Goal: Information Seeking & Learning: Learn about a topic

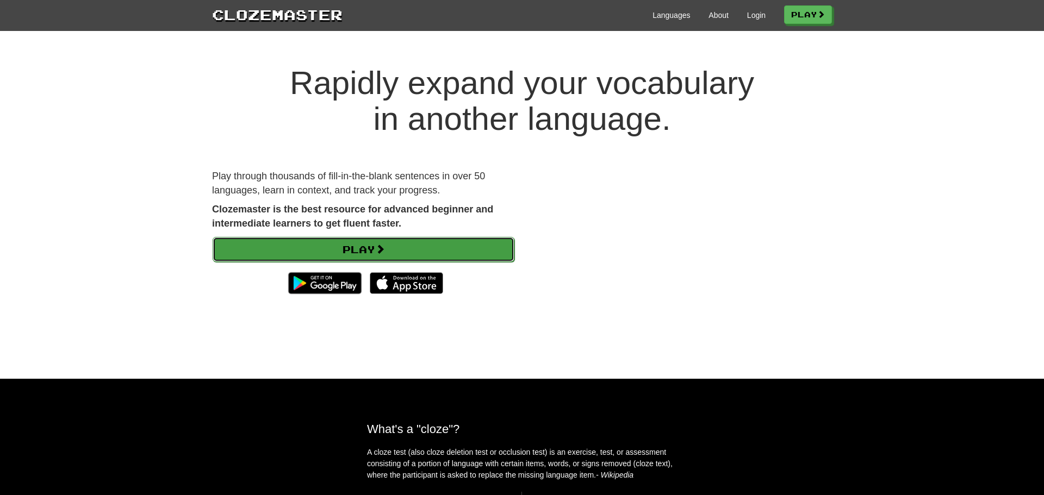
click at [385, 251] on span at bounding box center [380, 249] width 10 height 10
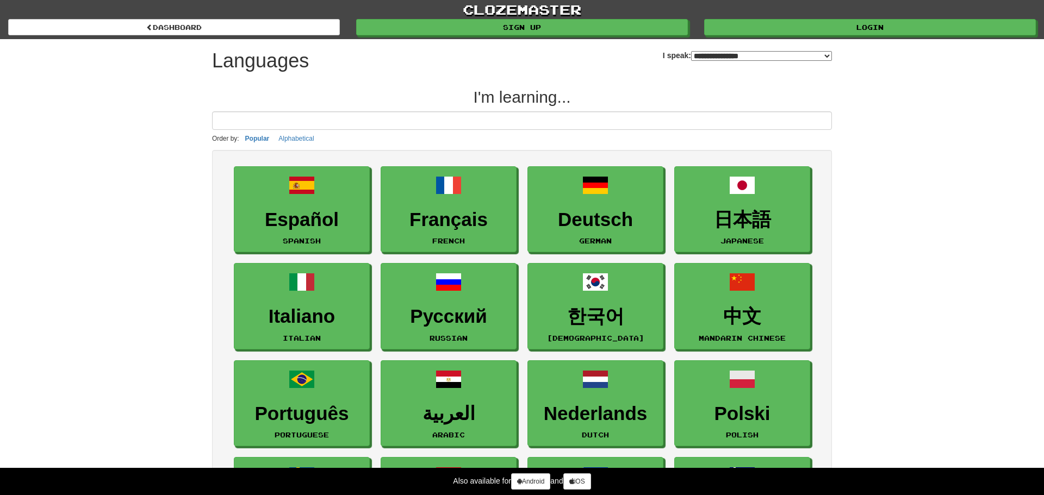
select select "*******"
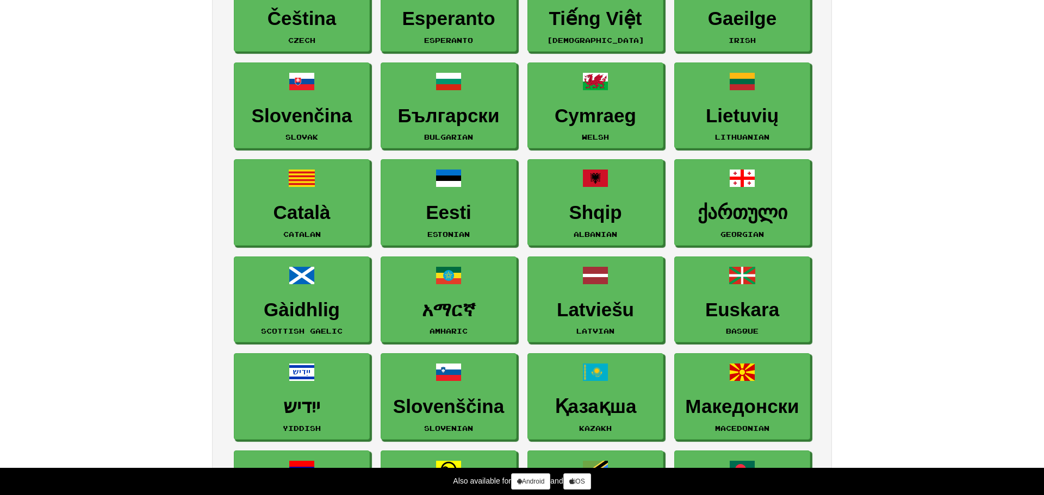
scroll to position [1076, 0]
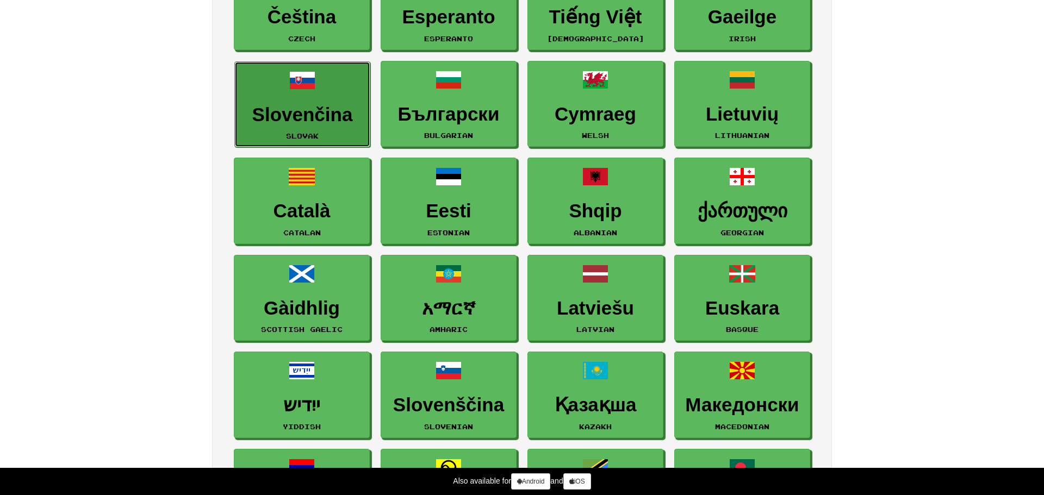
click at [315, 126] on link "Slovenčina Slovak" at bounding box center [302, 104] width 136 height 86
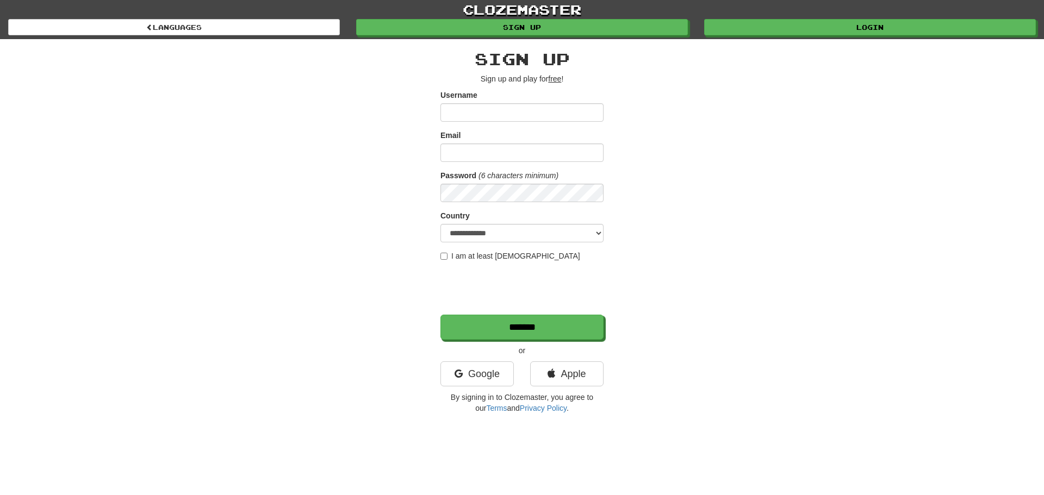
click at [498, 120] on input "Username" at bounding box center [521, 112] width 163 height 18
type input "*****"
click at [494, 149] on input "Email" at bounding box center [521, 153] width 163 height 18
type input "**********"
click at [494, 236] on select "**********" at bounding box center [521, 233] width 163 height 18
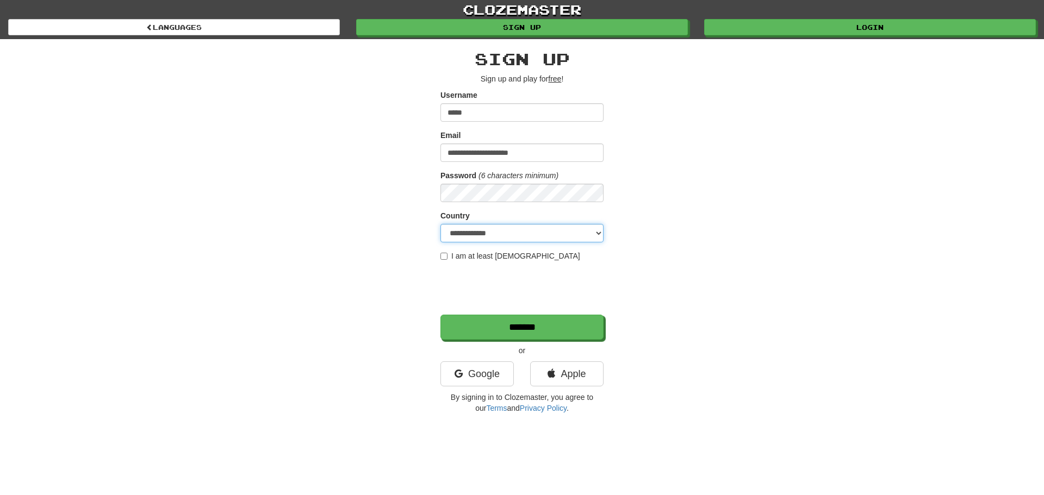
select select "**"
click at [440, 224] on select "**********" at bounding box center [521, 233] width 163 height 18
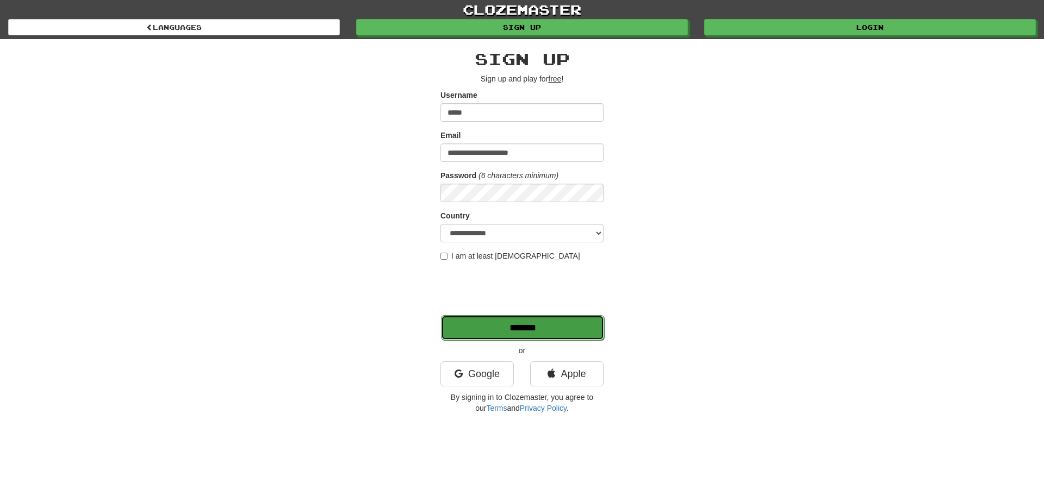
click at [485, 334] on input "*******" at bounding box center [522, 327] width 163 height 25
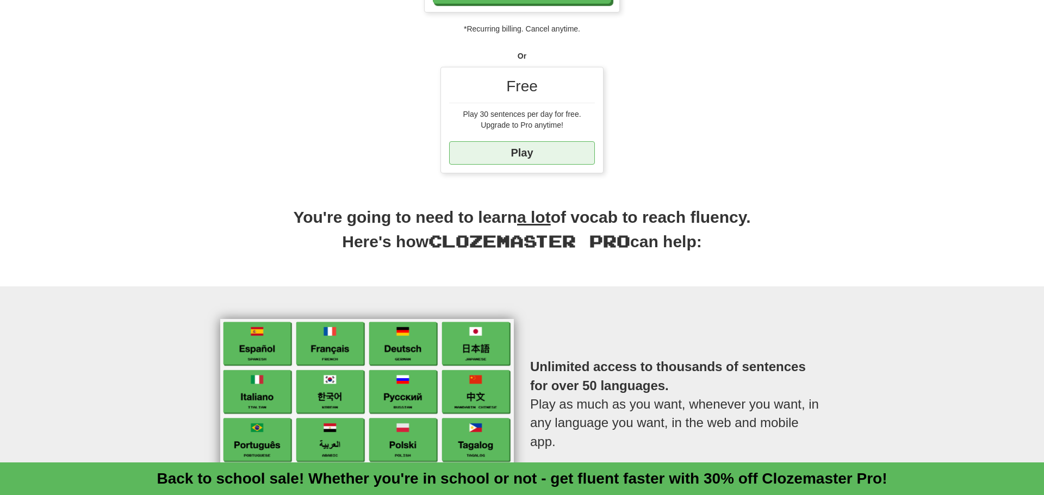
scroll to position [339, 0]
click at [567, 155] on link "Play" at bounding box center [522, 152] width 146 height 23
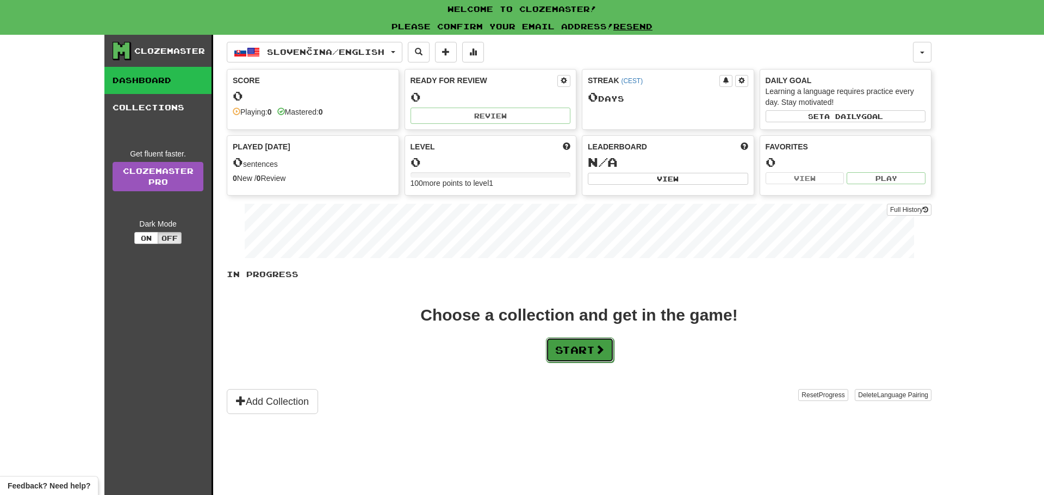
click at [559, 356] on button "Start" at bounding box center [580, 350] width 68 height 25
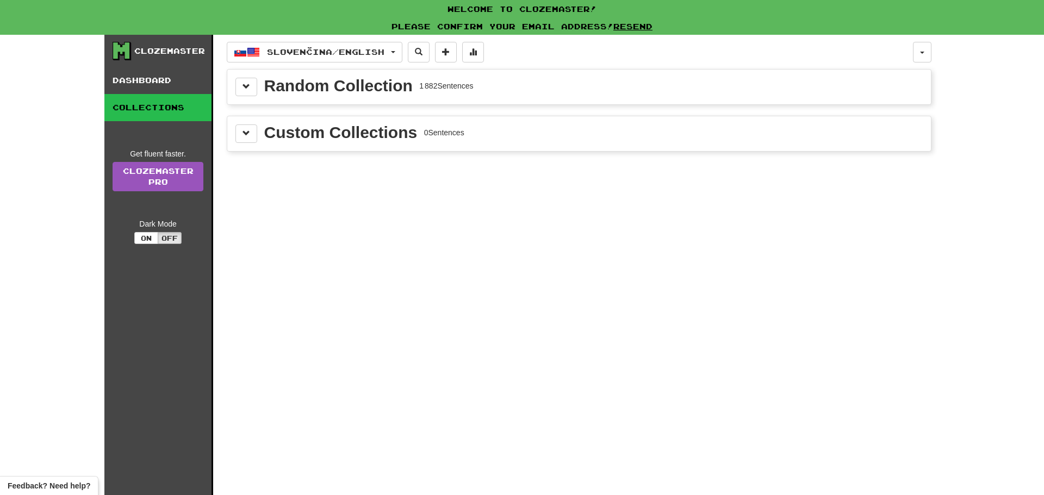
click at [396, 93] on div "Random Collection" at bounding box center [338, 86] width 148 height 16
click at [255, 88] on button at bounding box center [246, 87] width 22 height 18
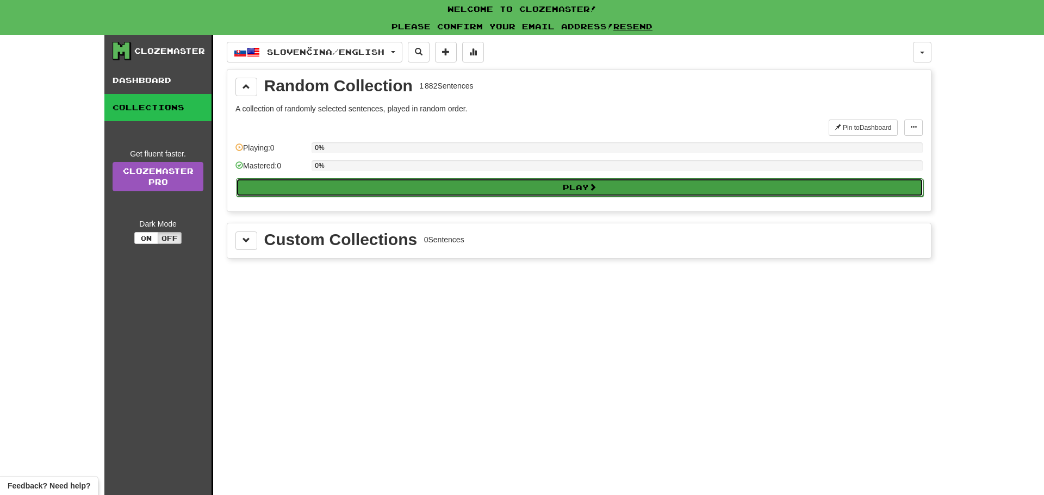
click at [481, 184] on button "Play" at bounding box center [579, 187] width 687 height 18
select select "**"
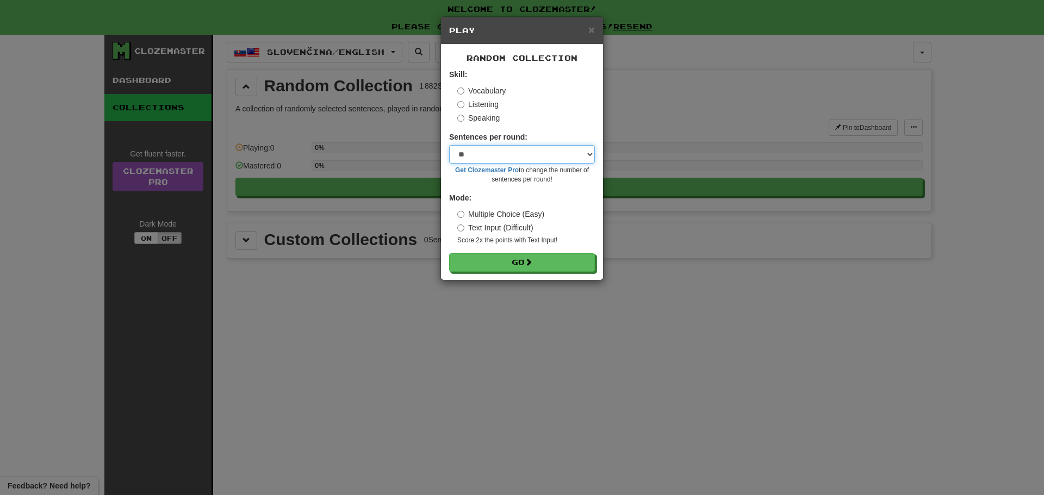
click at [493, 155] on select "* ** ** ** ** ** *** ********" at bounding box center [522, 154] width 146 height 18
click at [496, 157] on select "* ** ** ** ** ** *** ********" at bounding box center [522, 154] width 146 height 18
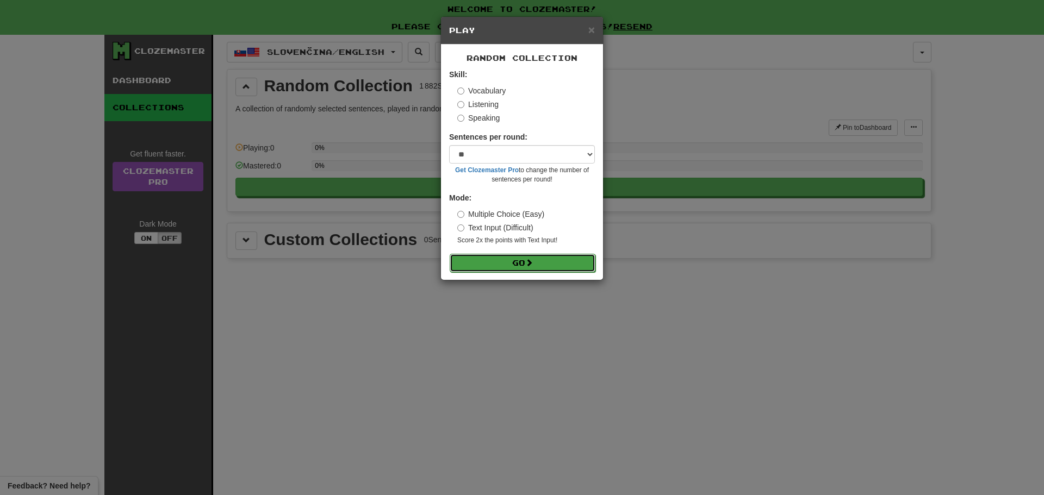
click at [508, 255] on button "Go" at bounding box center [523, 263] width 146 height 18
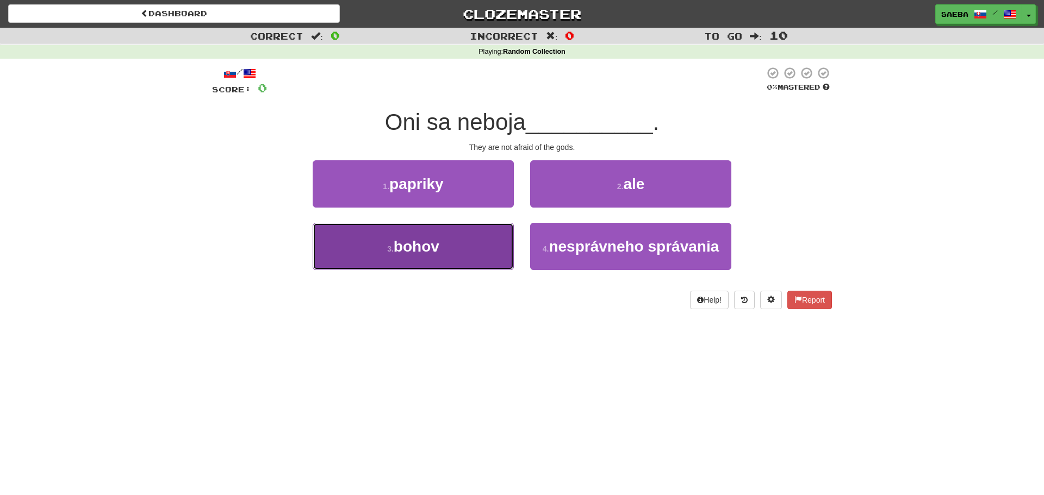
click at [481, 251] on button "3 . bohov" at bounding box center [413, 246] width 201 height 47
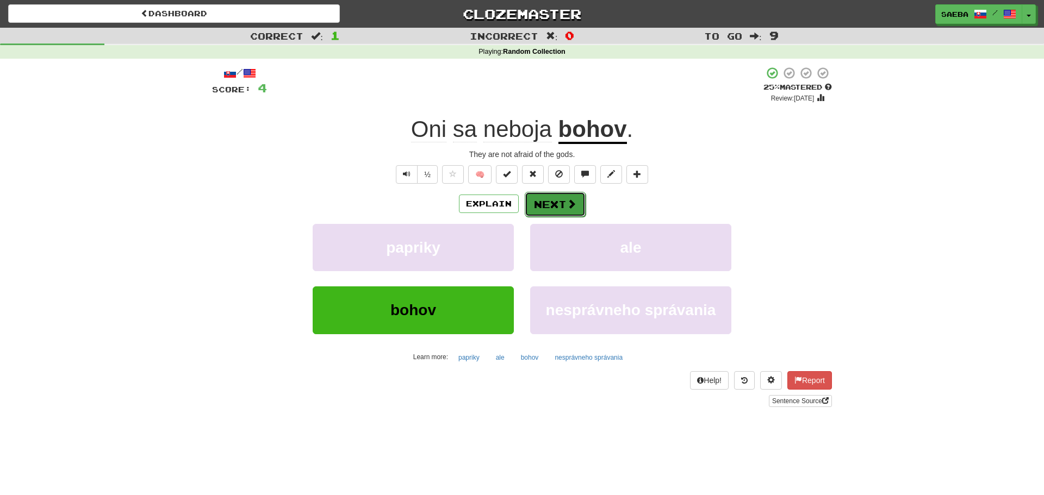
click at [546, 208] on button "Next" at bounding box center [555, 204] width 61 height 25
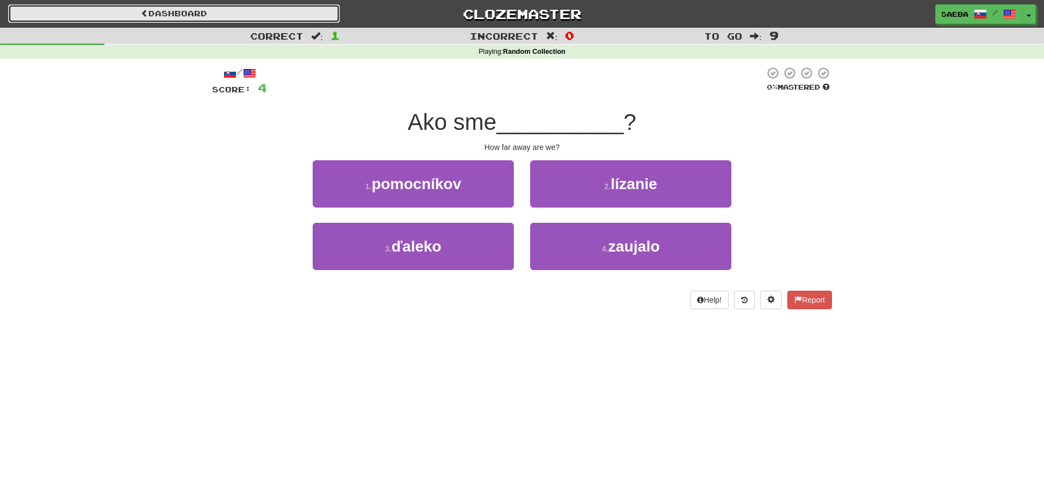
click at [279, 20] on link "Dashboard" at bounding box center [174, 13] width 332 height 18
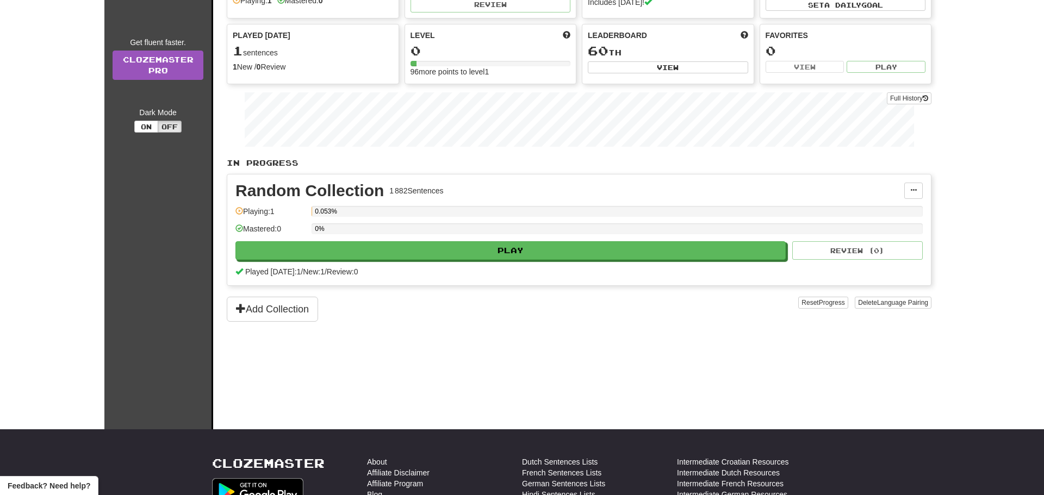
scroll to position [100, 0]
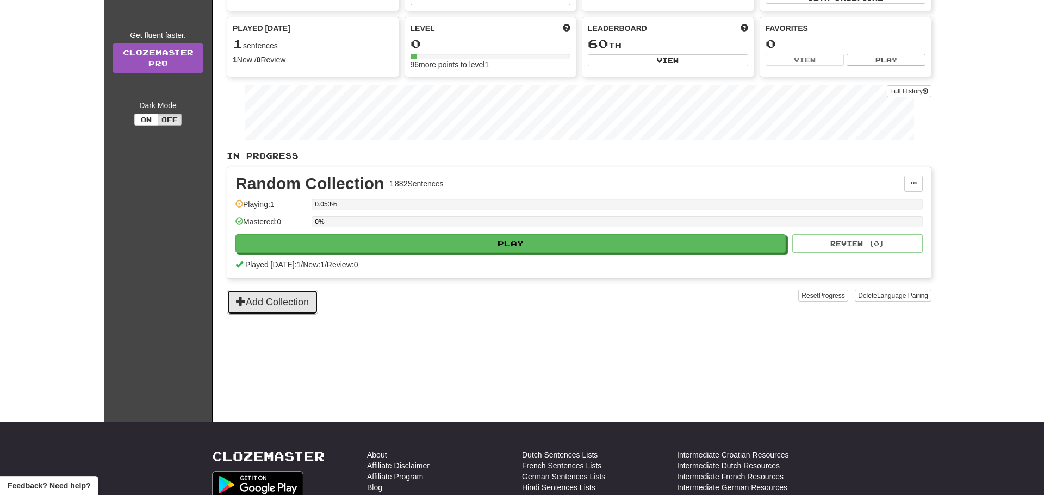
click at [284, 304] on button "Add Collection" at bounding box center [272, 302] width 91 height 25
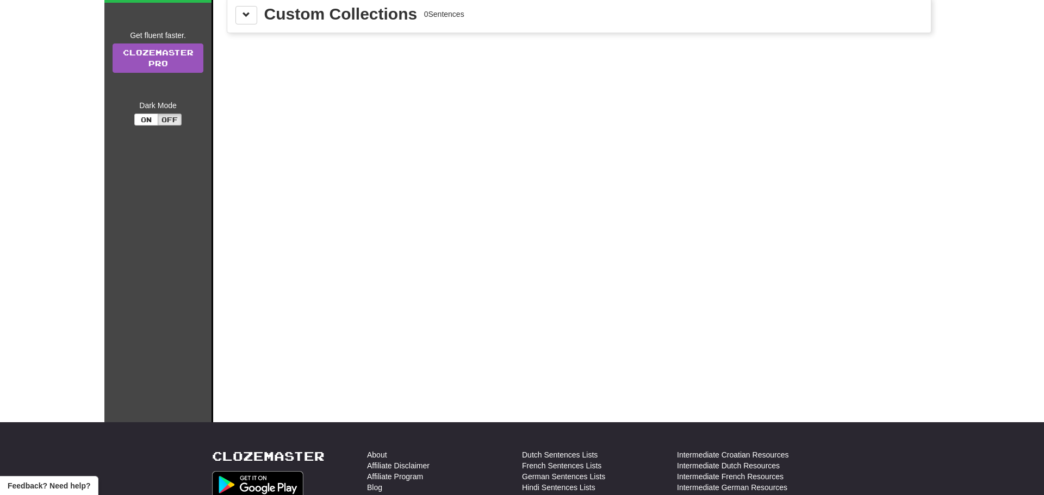
scroll to position [0, 0]
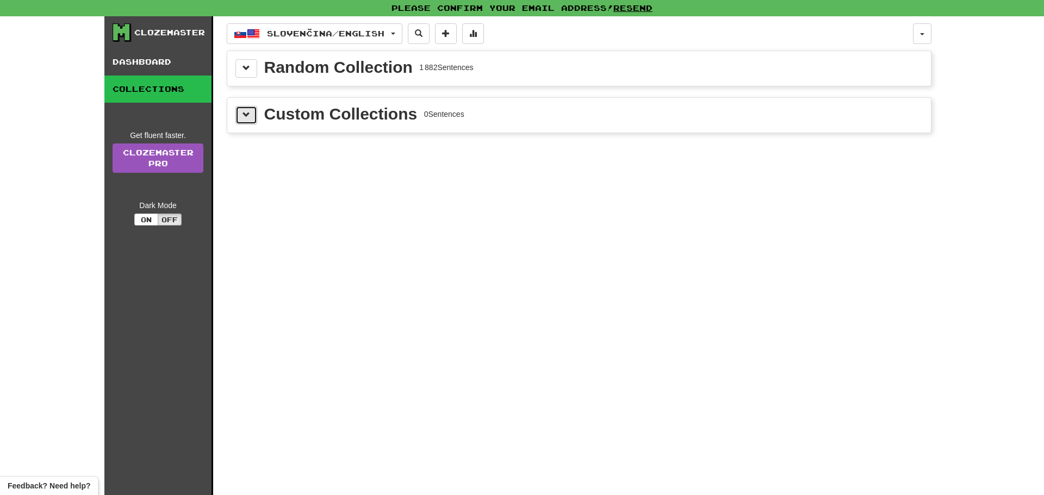
click at [253, 114] on button at bounding box center [246, 115] width 22 height 18
click at [254, 70] on button at bounding box center [246, 68] width 22 height 18
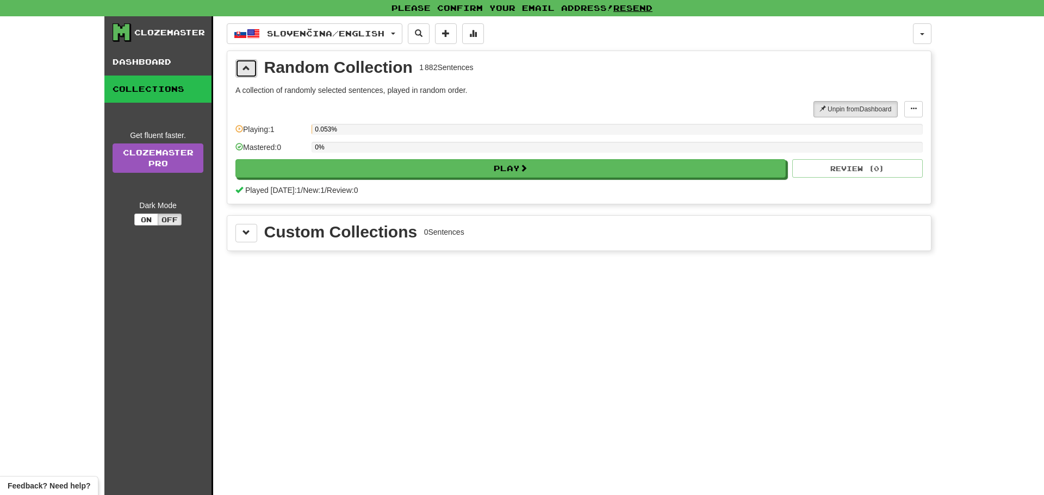
click at [254, 70] on button at bounding box center [246, 68] width 22 height 18
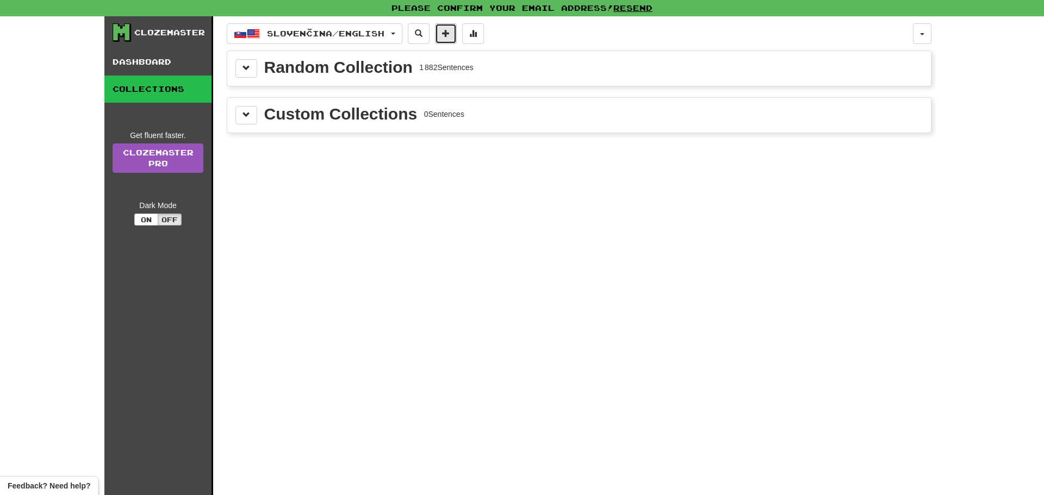
click at [457, 41] on button at bounding box center [446, 33] width 22 height 21
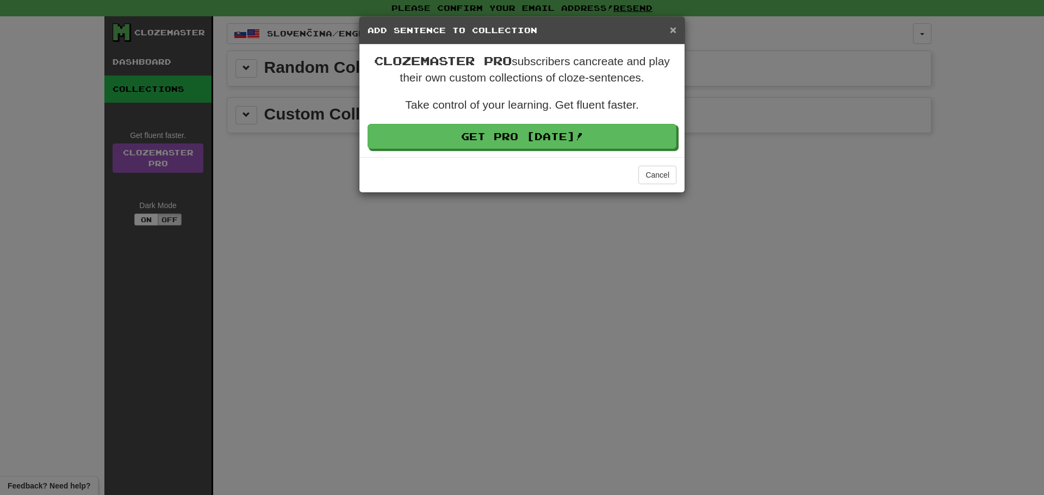
click at [670, 32] on span "×" at bounding box center [673, 29] width 7 height 13
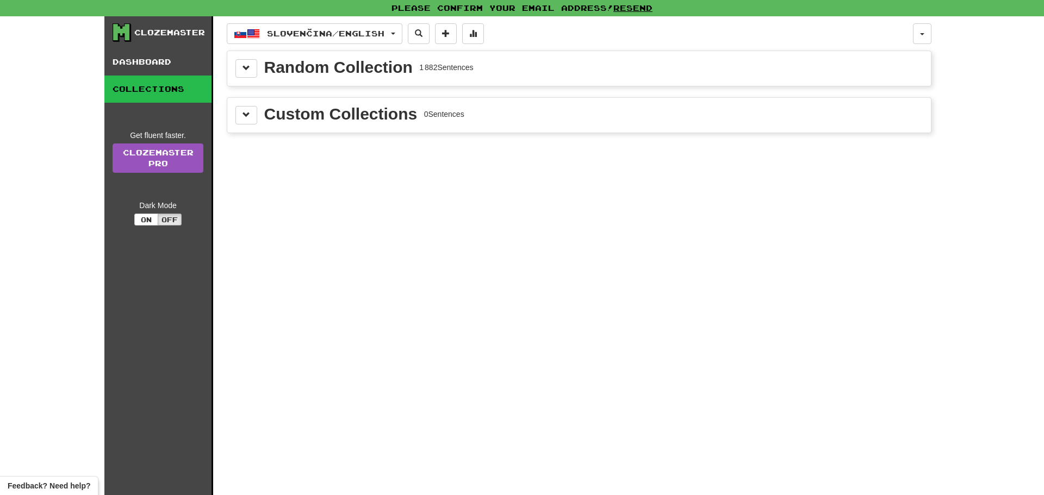
click at [470, 71] on div "1 882 Sentences" at bounding box center [446, 67] width 54 height 11
click at [251, 66] on button at bounding box center [246, 68] width 22 height 18
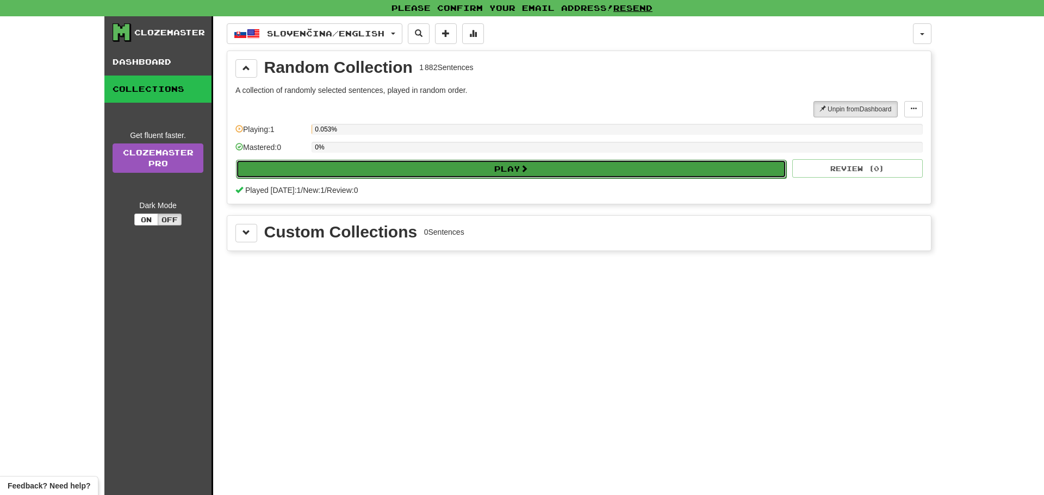
click at [467, 161] on button "Play" at bounding box center [511, 169] width 550 height 18
select select "**"
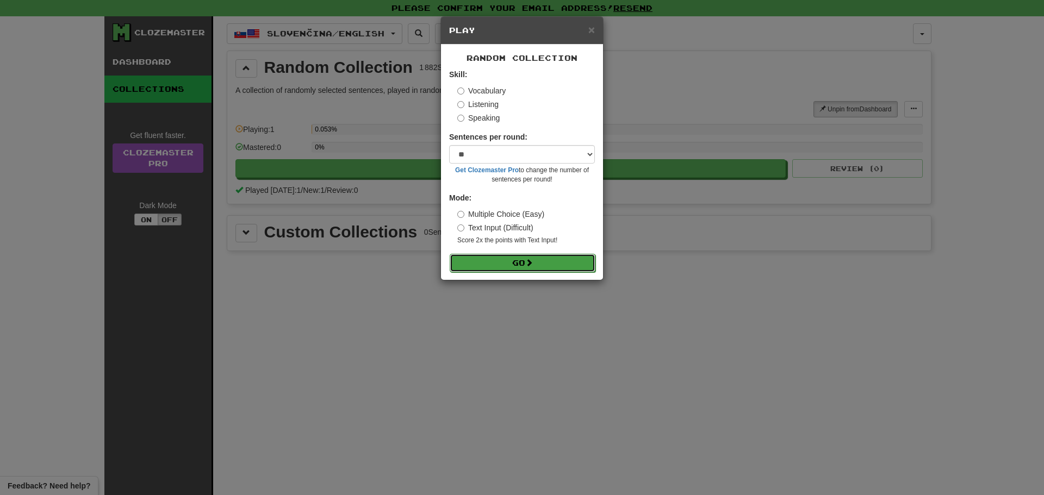
click at [522, 259] on button "Go" at bounding box center [523, 263] width 146 height 18
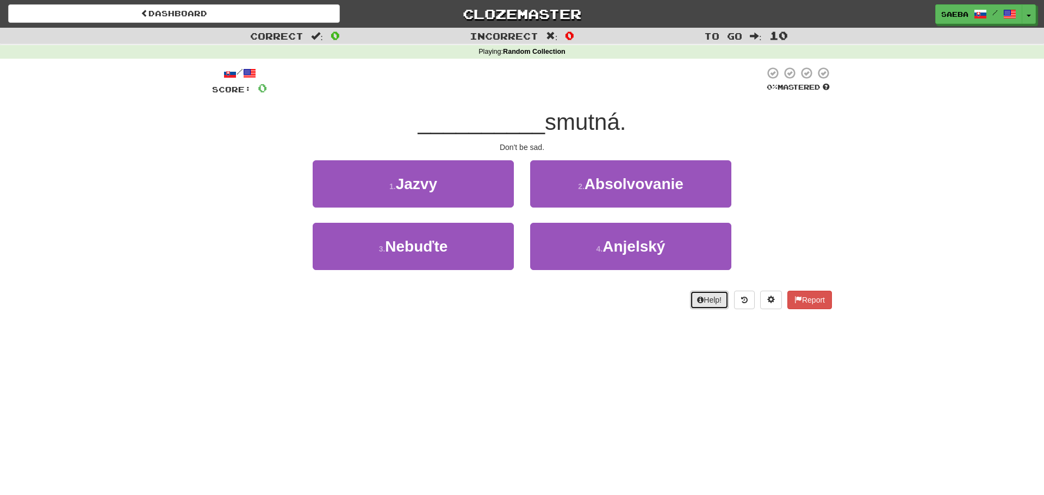
click at [709, 299] on button "Help!" at bounding box center [709, 300] width 39 height 18
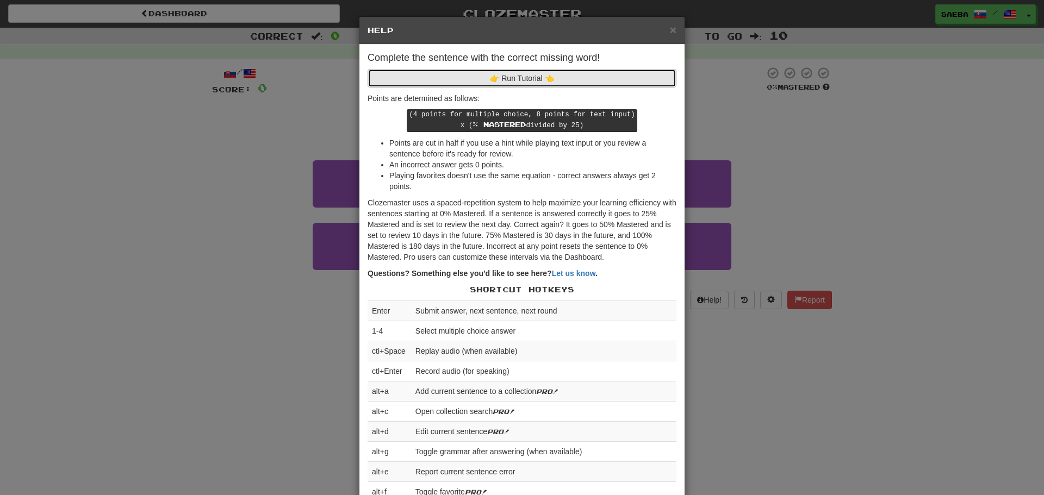
click at [618, 73] on button "👉 Run Tutorial 👈" at bounding box center [521, 78] width 309 height 18
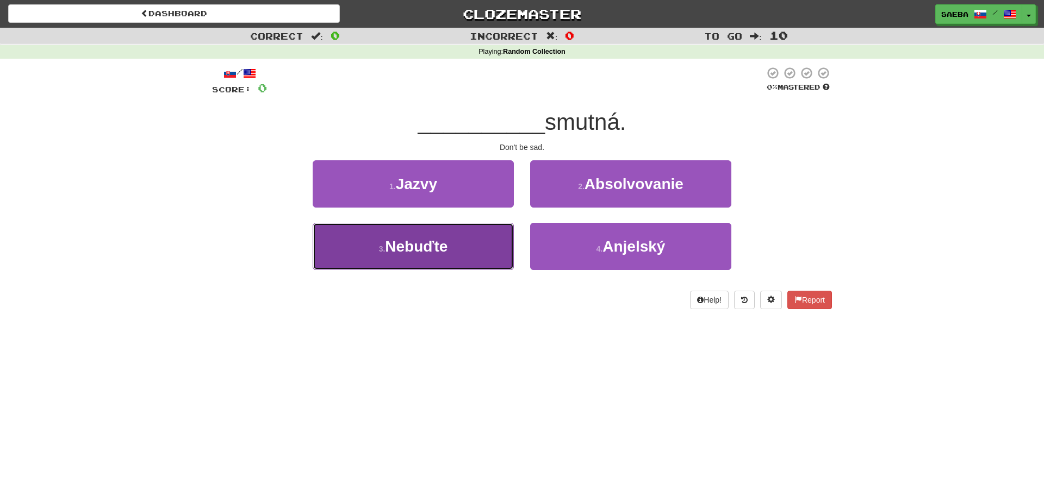
click at [481, 244] on button "3 . Nebuďte" at bounding box center [413, 246] width 201 height 47
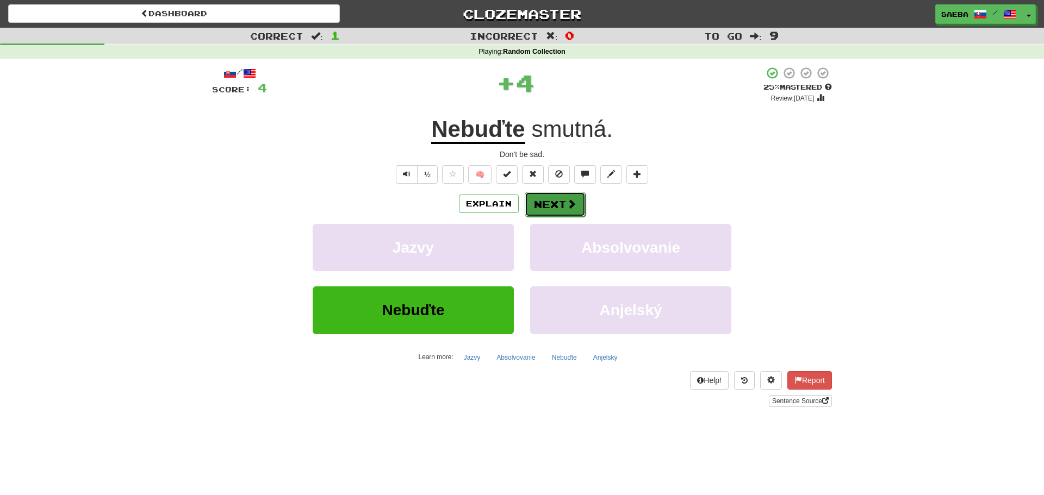
click at [571, 202] on span at bounding box center [571, 204] width 10 height 10
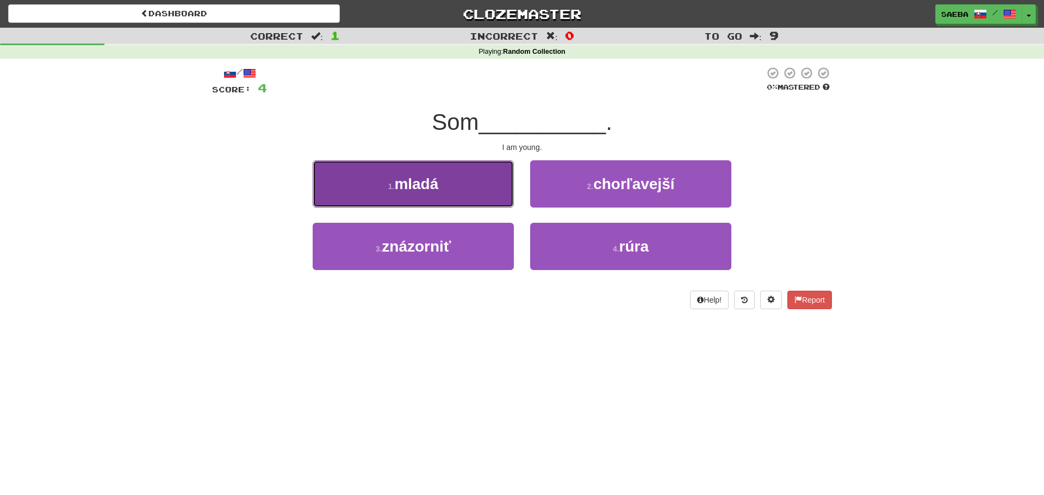
click at [513, 200] on button "1 . mladá" at bounding box center [413, 183] width 201 height 47
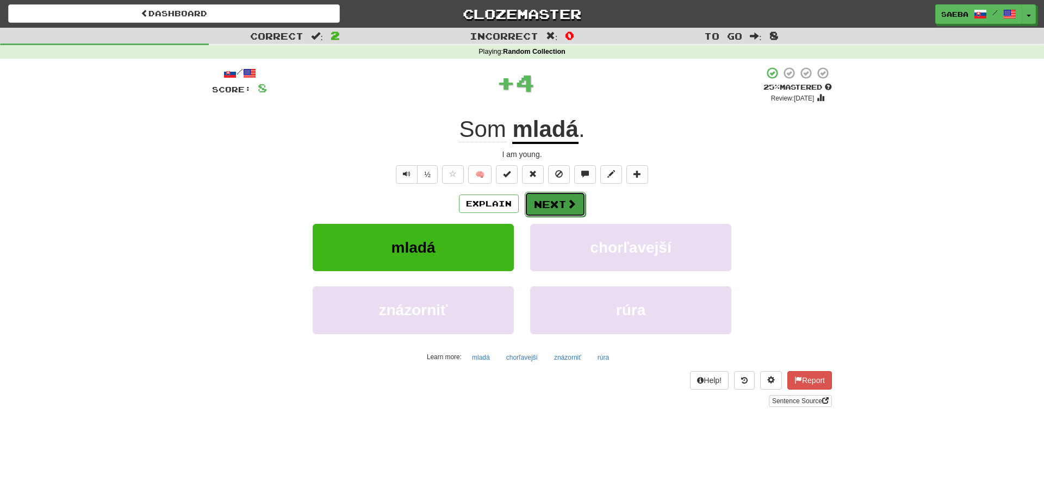
click at [546, 206] on button "Next" at bounding box center [555, 204] width 61 height 25
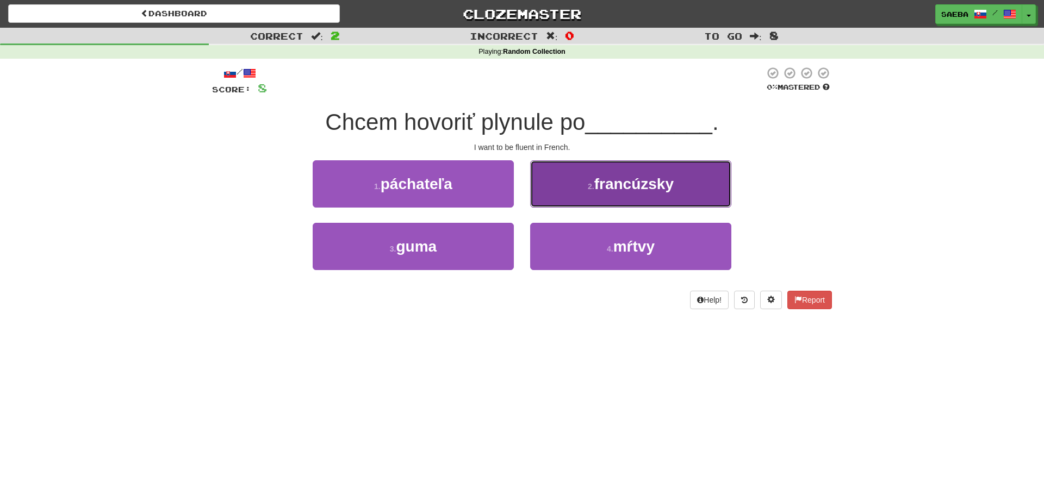
click at [612, 185] on span "francúzsky" at bounding box center [633, 184] width 79 height 17
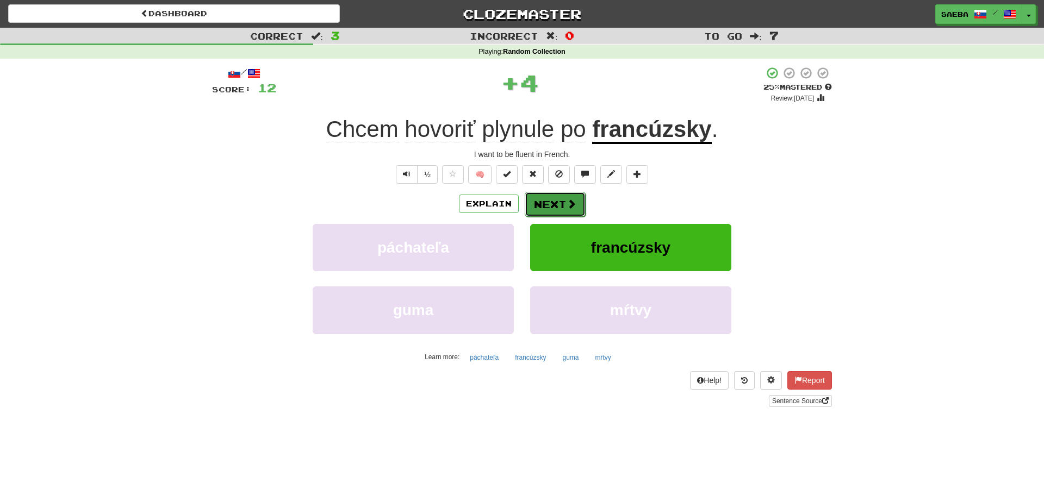
click at [570, 202] on span at bounding box center [571, 204] width 10 height 10
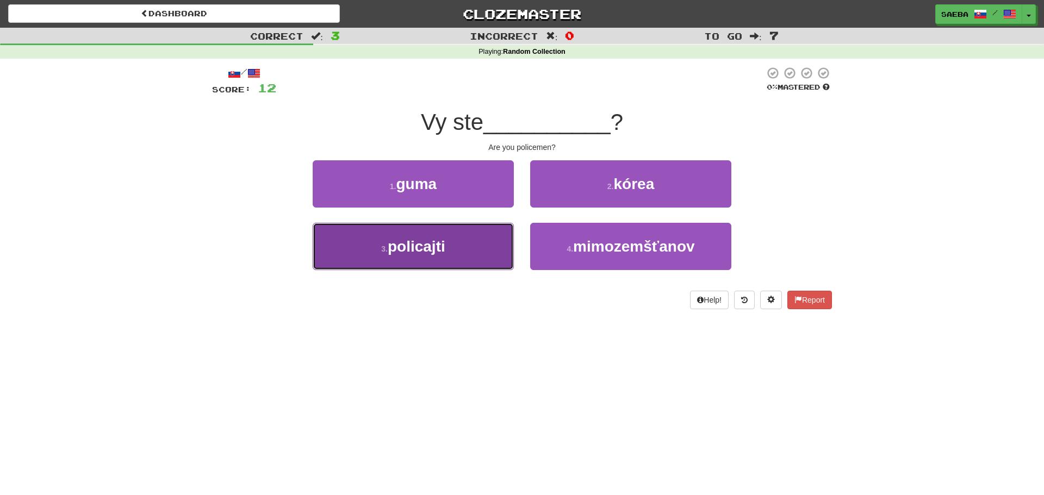
click at [504, 245] on button "3 . policajti" at bounding box center [413, 246] width 201 height 47
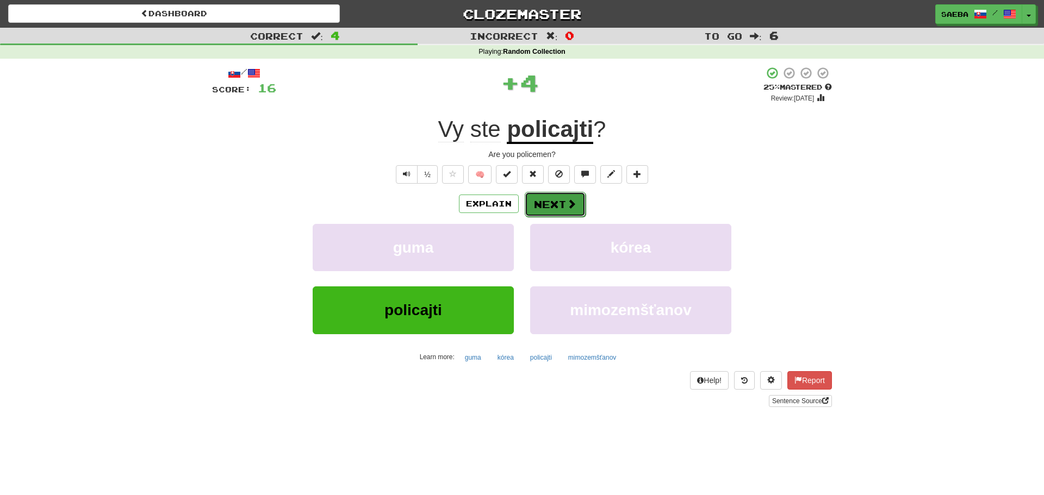
click at [550, 212] on button "Next" at bounding box center [555, 204] width 61 height 25
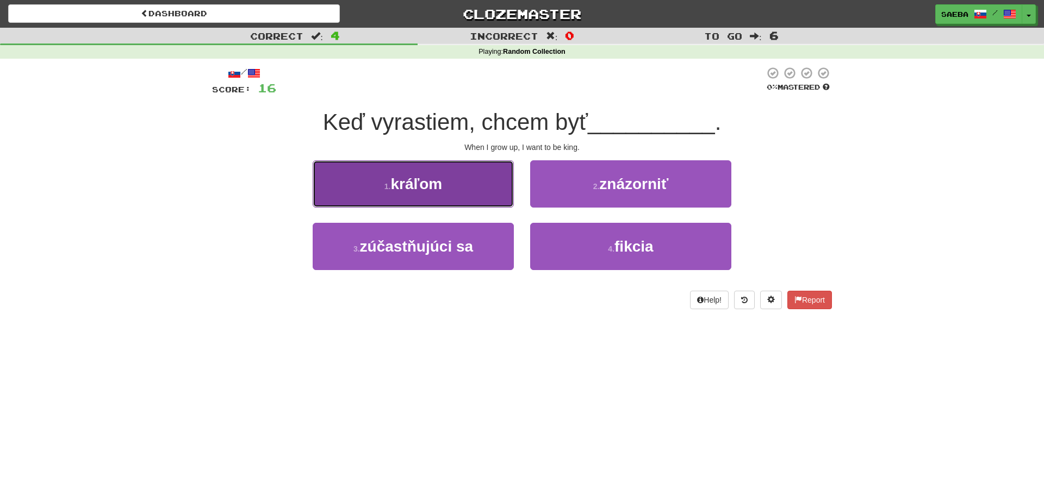
click at [509, 201] on button "1 . kráľom" at bounding box center [413, 183] width 201 height 47
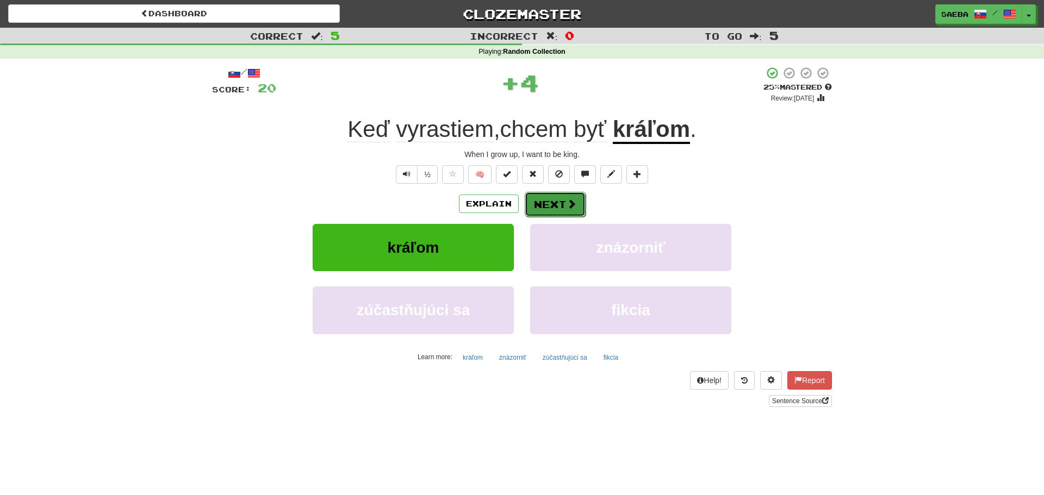
click at [576, 203] on button "Next" at bounding box center [555, 204] width 61 height 25
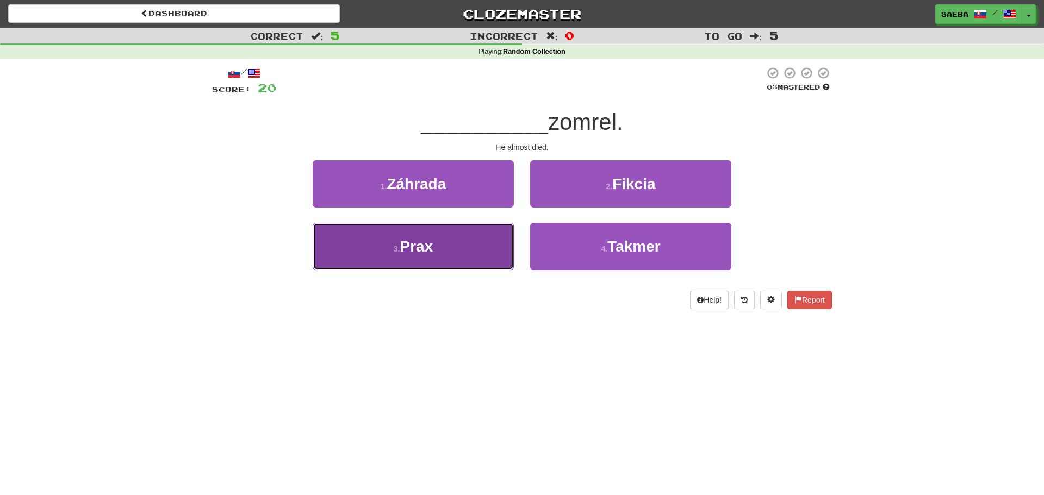
click at [486, 245] on button "3 . Prax" at bounding box center [413, 246] width 201 height 47
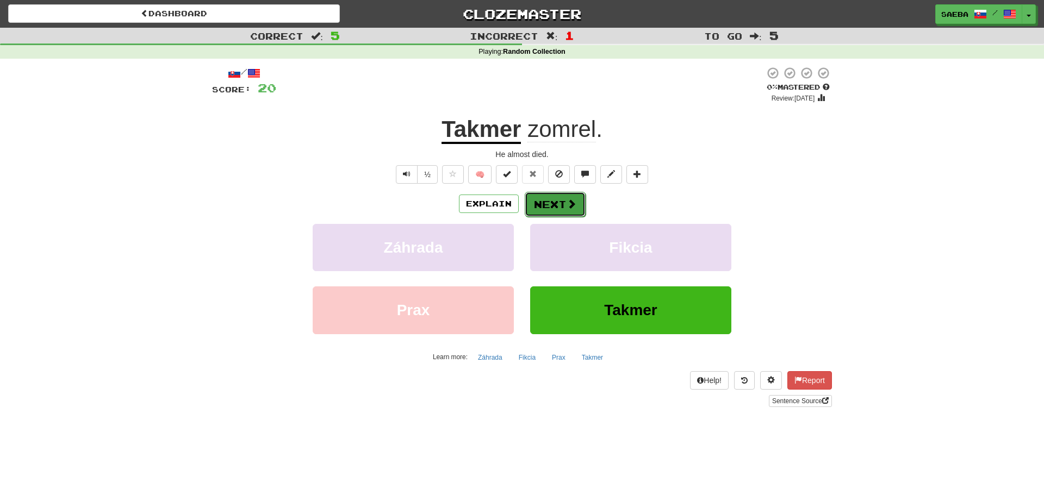
click at [540, 197] on button "Next" at bounding box center [555, 204] width 61 height 25
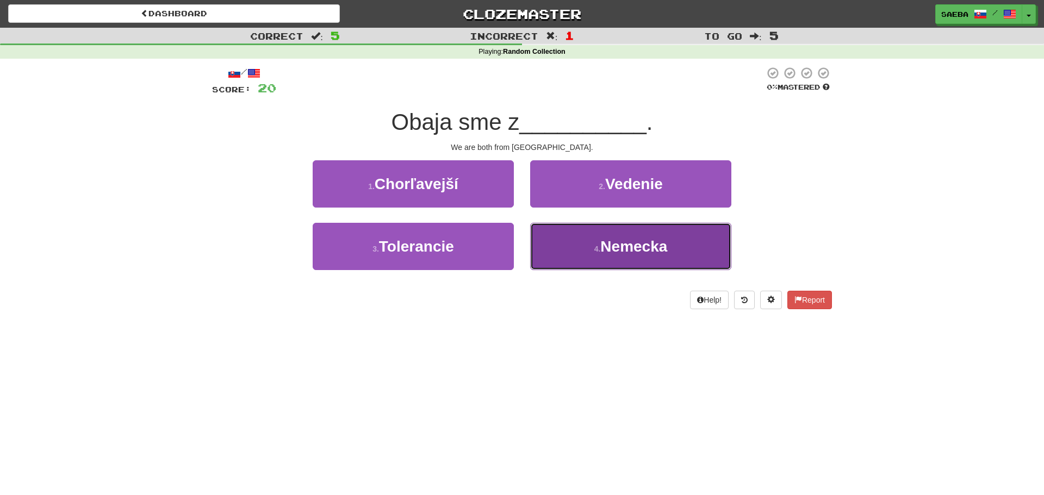
click at [576, 245] on button "4 . Nemecka" at bounding box center [630, 246] width 201 height 47
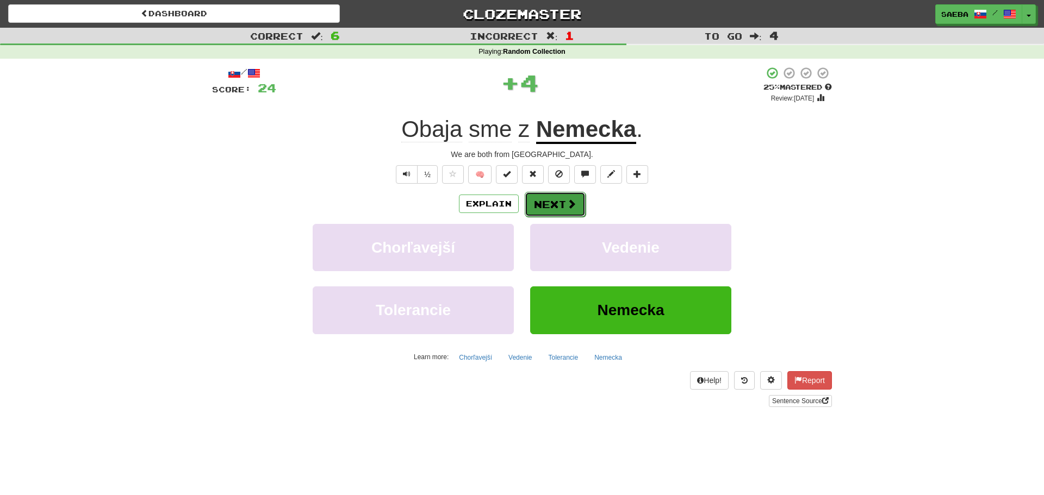
click at [575, 205] on span at bounding box center [571, 204] width 10 height 10
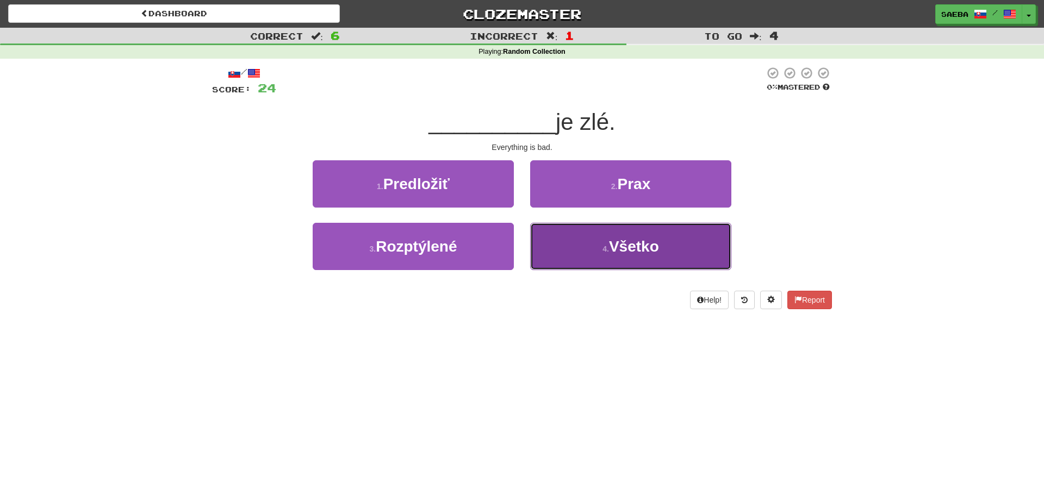
click at [592, 236] on button "4 . Všetko" at bounding box center [630, 246] width 201 height 47
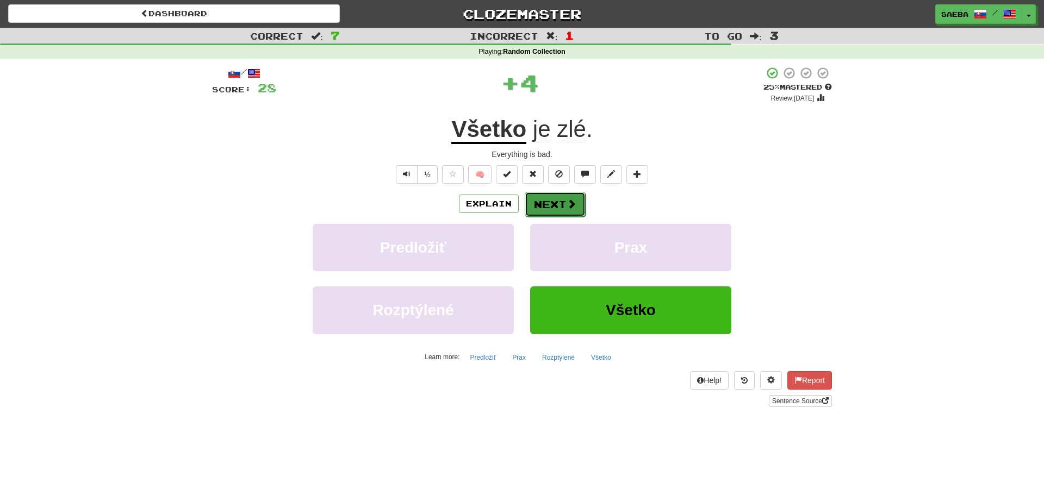
click at [576, 205] on button "Next" at bounding box center [555, 204] width 61 height 25
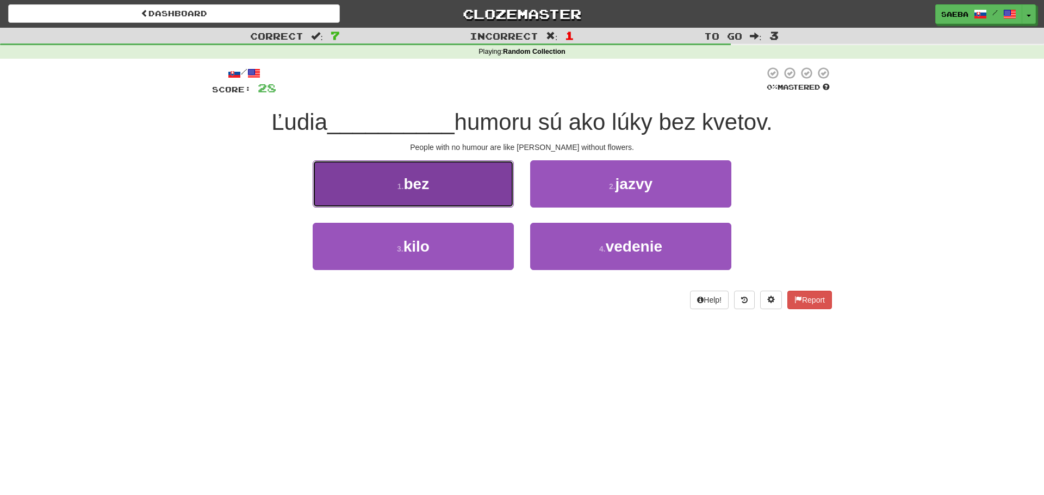
click at [492, 196] on button "1 . bez" at bounding box center [413, 183] width 201 height 47
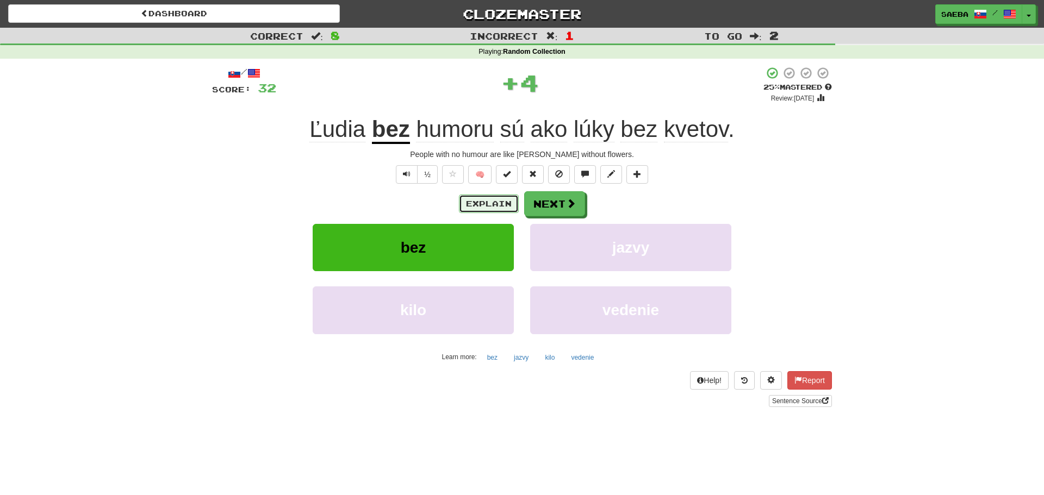
click at [477, 195] on button "Explain" at bounding box center [489, 204] width 60 height 18
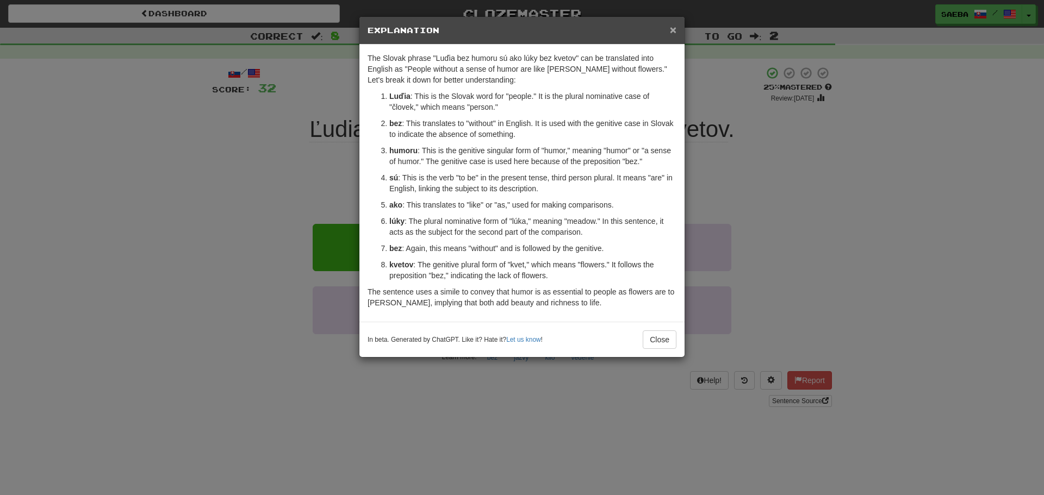
click at [675, 30] on span "×" at bounding box center [673, 29] width 7 height 13
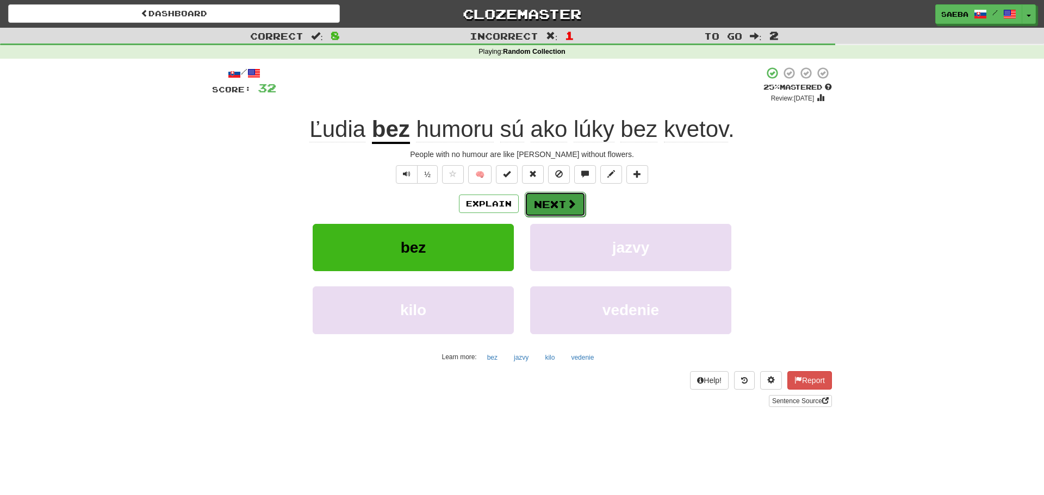
click at [576, 198] on button "Next" at bounding box center [555, 204] width 61 height 25
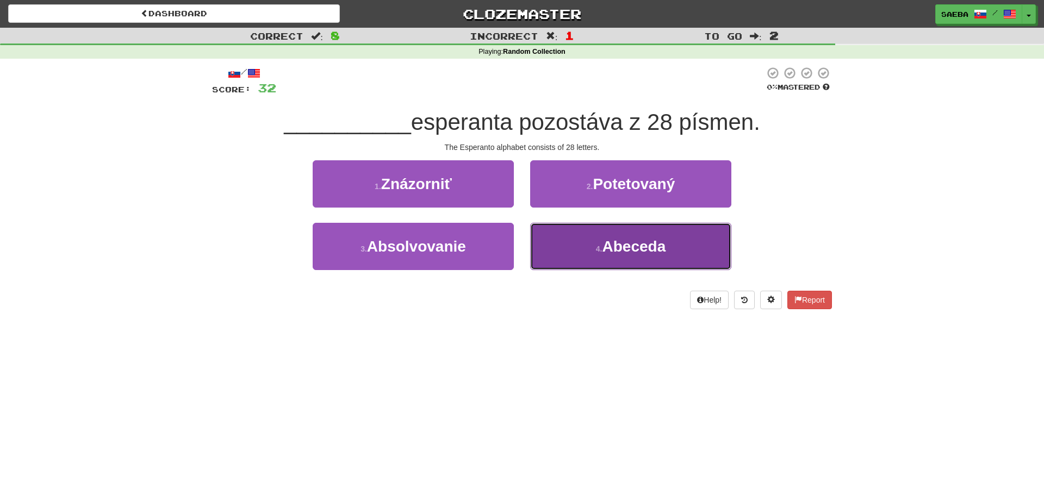
click at [556, 233] on button "4 . Abeceda" at bounding box center [630, 246] width 201 height 47
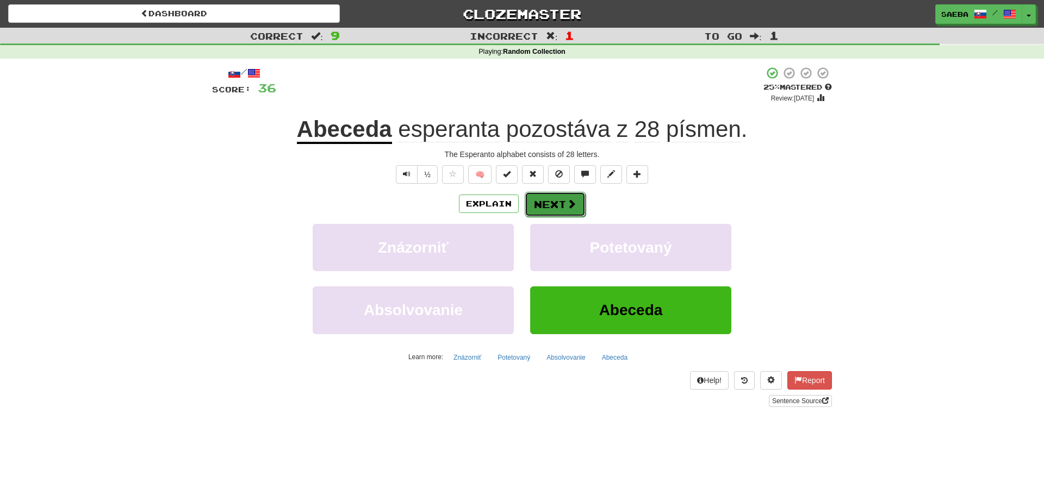
click at [569, 202] on span at bounding box center [571, 204] width 10 height 10
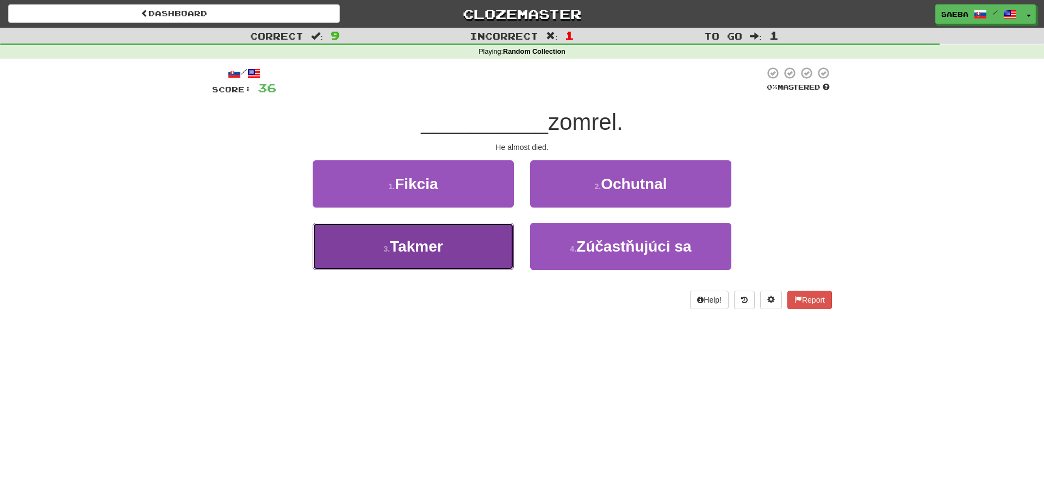
click at [486, 240] on button "3 . Takmer" at bounding box center [413, 246] width 201 height 47
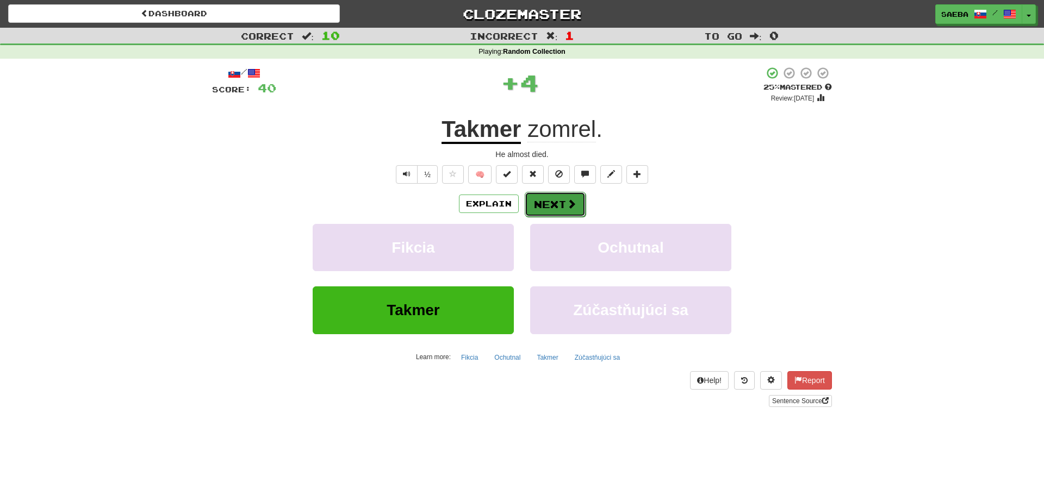
click at [552, 200] on button "Next" at bounding box center [555, 204] width 61 height 25
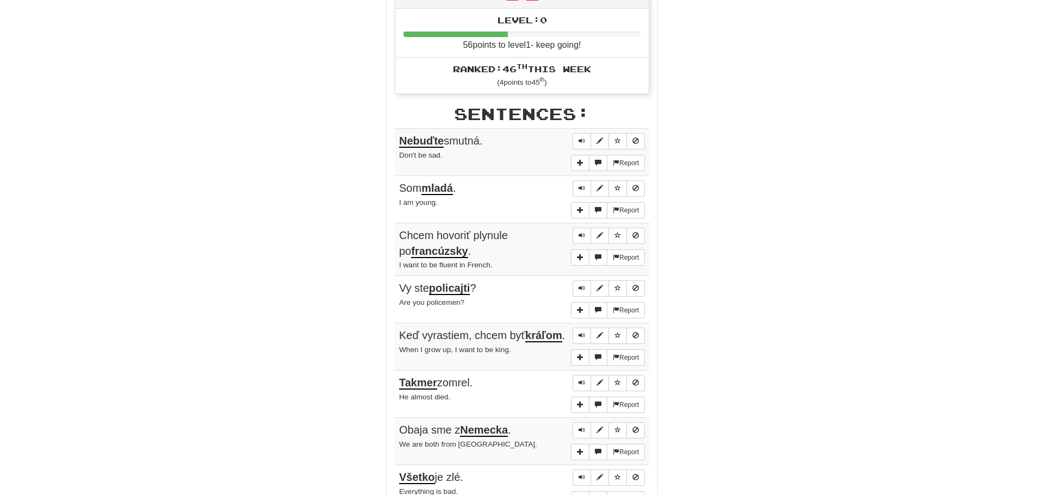
scroll to position [538, 0]
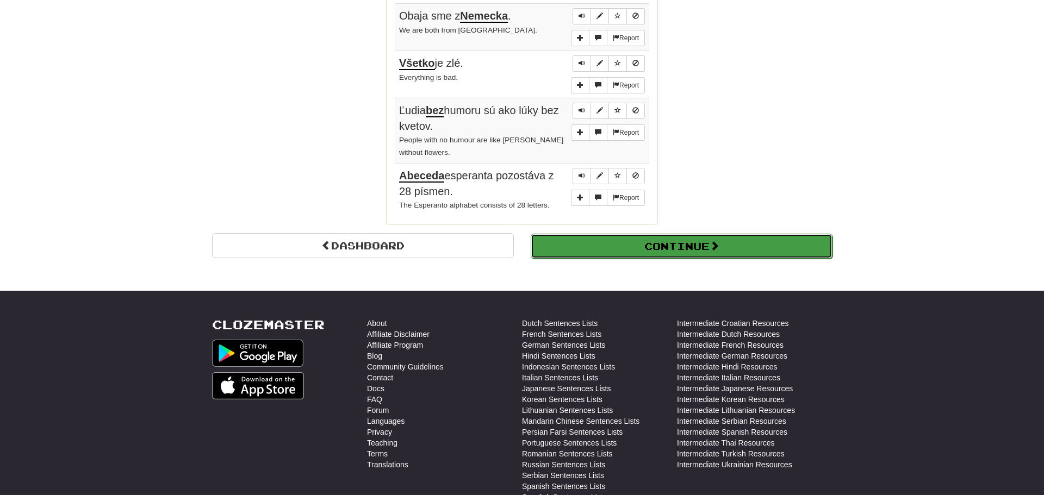
click at [667, 243] on button "Continue" at bounding box center [682, 246] width 302 height 25
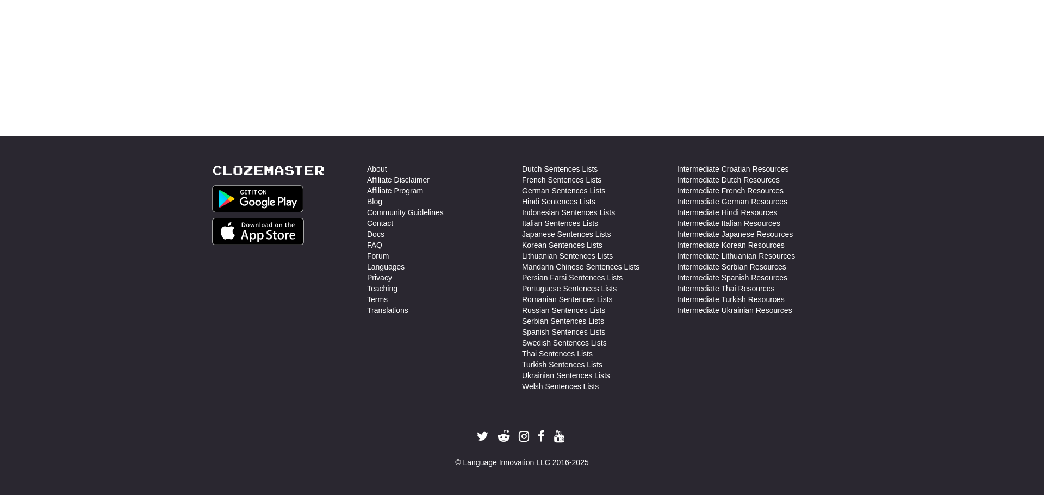
scroll to position [0, 0]
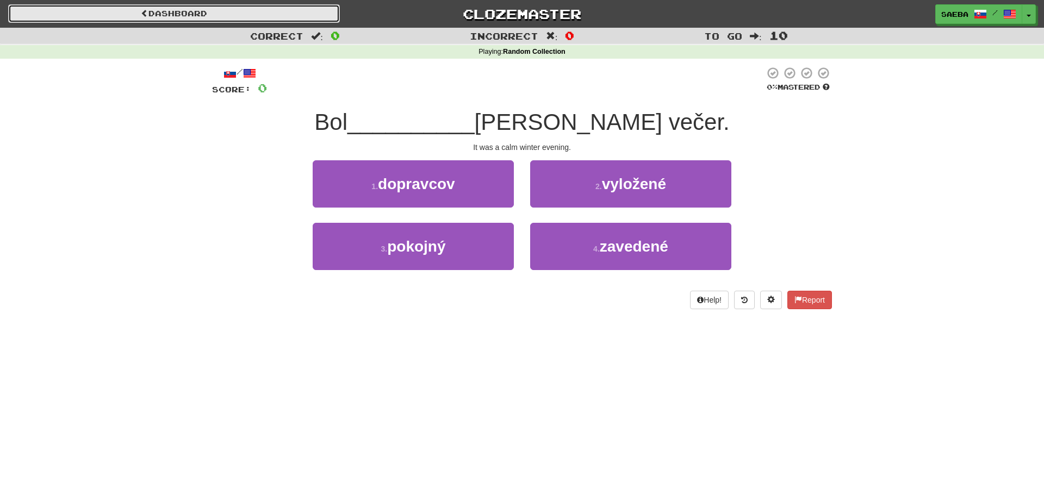
click at [204, 16] on link "Dashboard" at bounding box center [174, 13] width 332 height 18
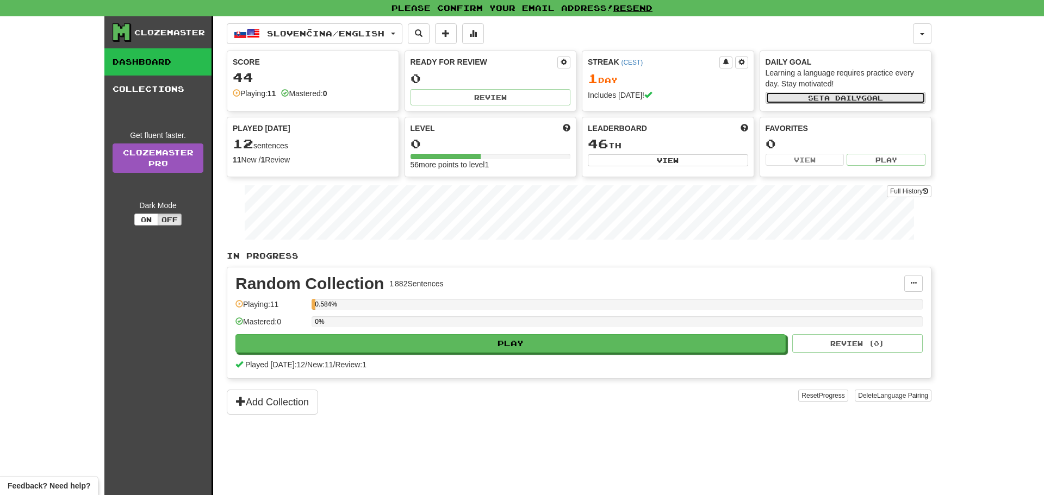
click at [904, 101] on button "Set a daily goal" at bounding box center [845, 98] width 160 height 12
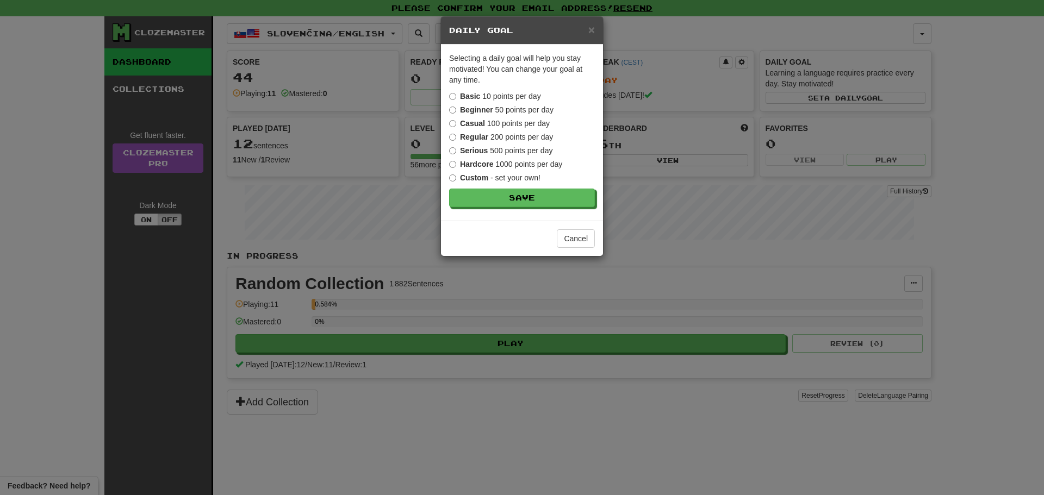
click at [494, 112] on label "Beginner 50 points per day" at bounding box center [501, 109] width 104 height 11
click at [481, 99] on label "Basic 10 points per day" at bounding box center [495, 96] width 92 height 11
click at [526, 201] on button "Save" at bounding box center [523, 198] width 146 height 18
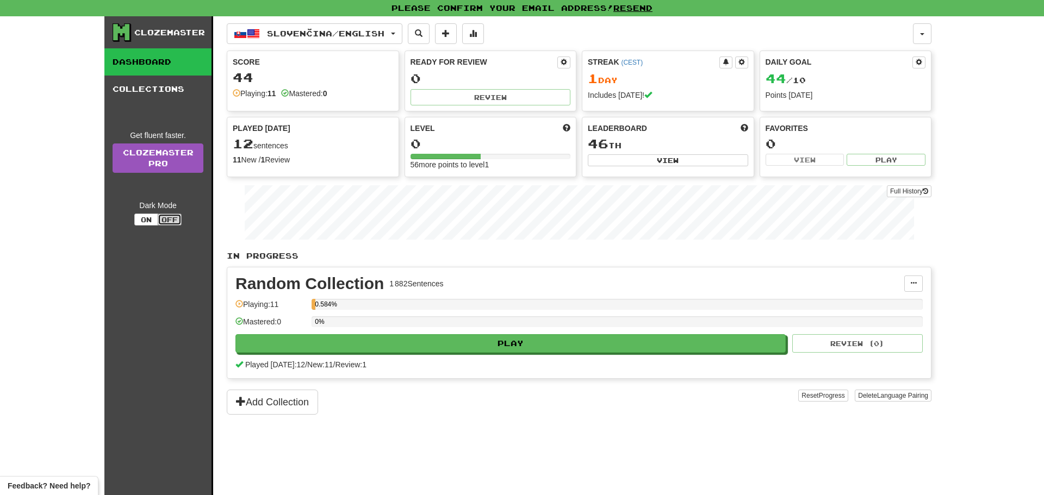
click at [178, 217] on button "Off" at bounding box center [170, 220] width 24 height 12
click at [154, 216] on button "On" at bounding box center [146, 220] width 24 height 12
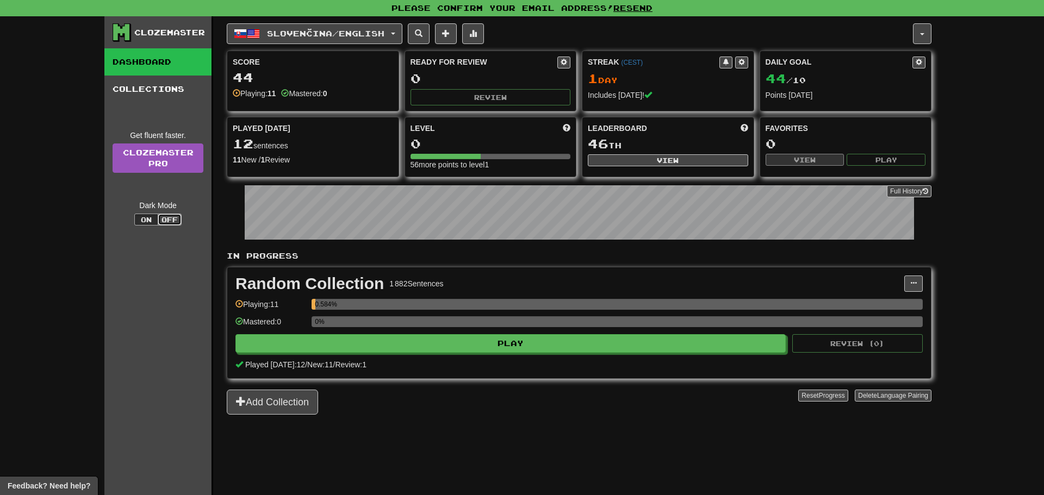
click at [172, 220] on button "Off" at bounding box center [170, 220] width 24 height 12
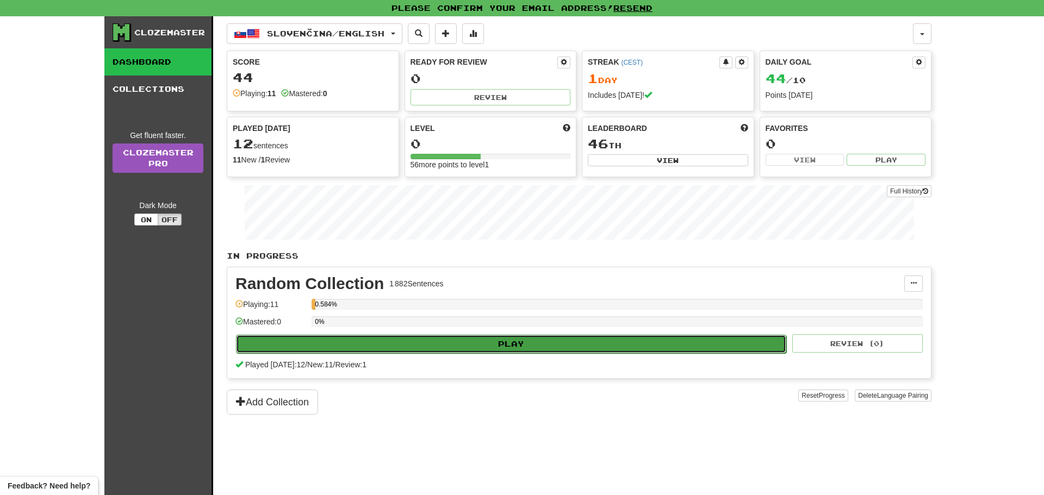
click at [445, 346] on button "Play" at bounding box center [511, 344] width 550 height 18
select select "**"
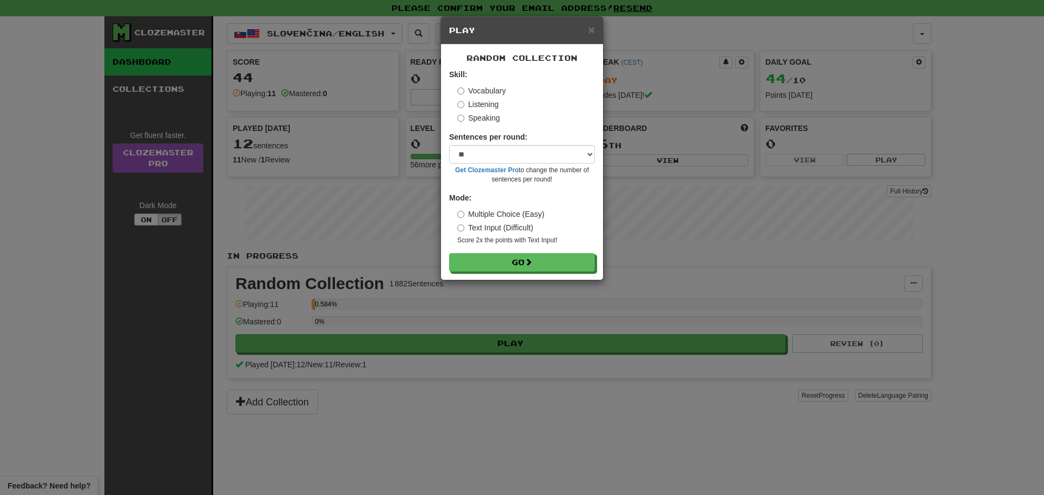
click at [481, 102] on label "Listening" at bounding box center [477, 104] width 41 height 11
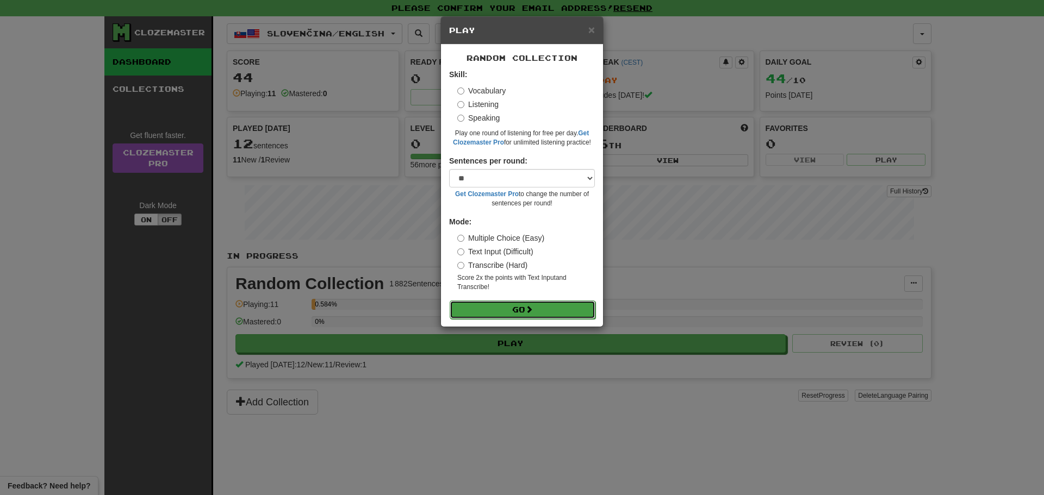
click at [517, 309] on button "Go" at bounding box center [523, 310] width 146 height 18
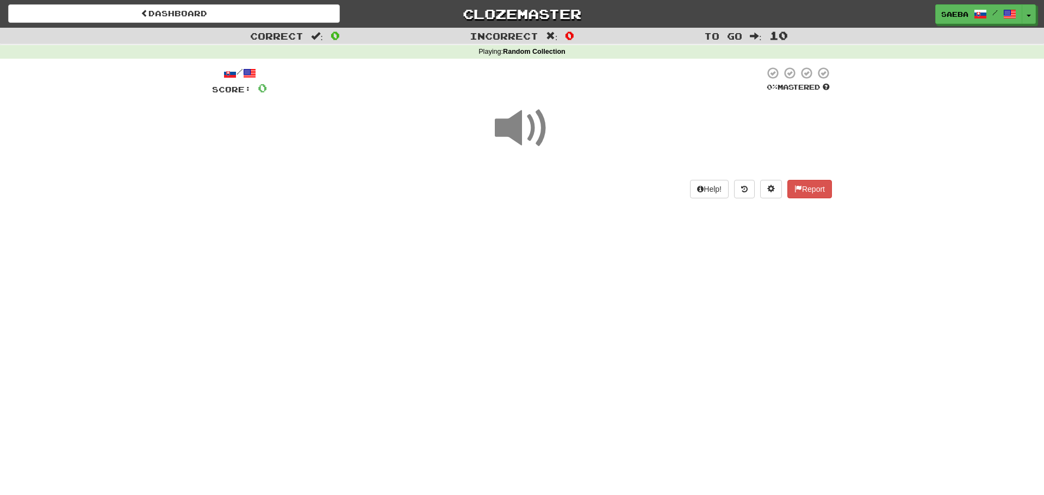
click at [520, 113] on span at bounding box center [522, 128] width 54 height 54
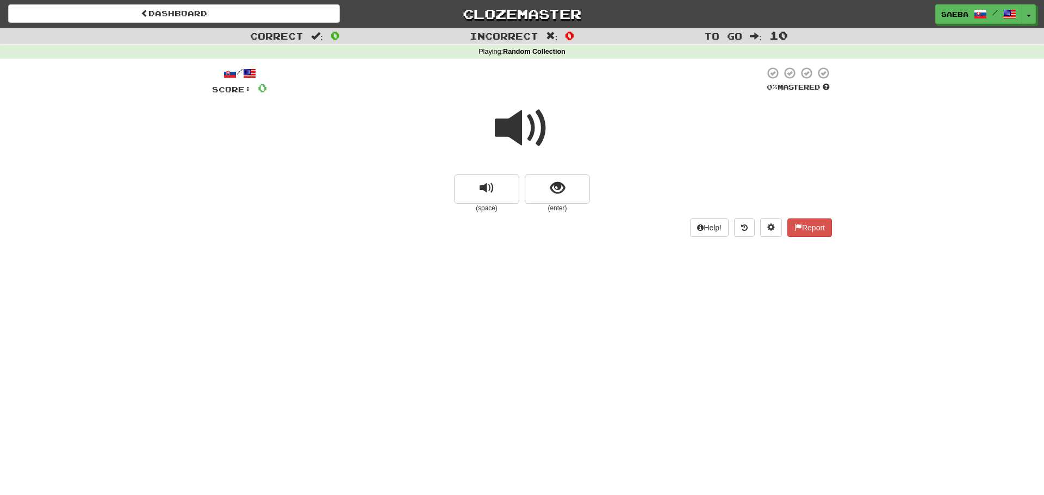
click at [520, 113] on span at bounding box center [522, 128] width 54 height 54
click at [494, 180] on button "replay audio" at bounding box center [486, 188] width 65 height 29
click at [547, 187] on button "show sentence" at bounding box center [557, 188] width 65 height 29
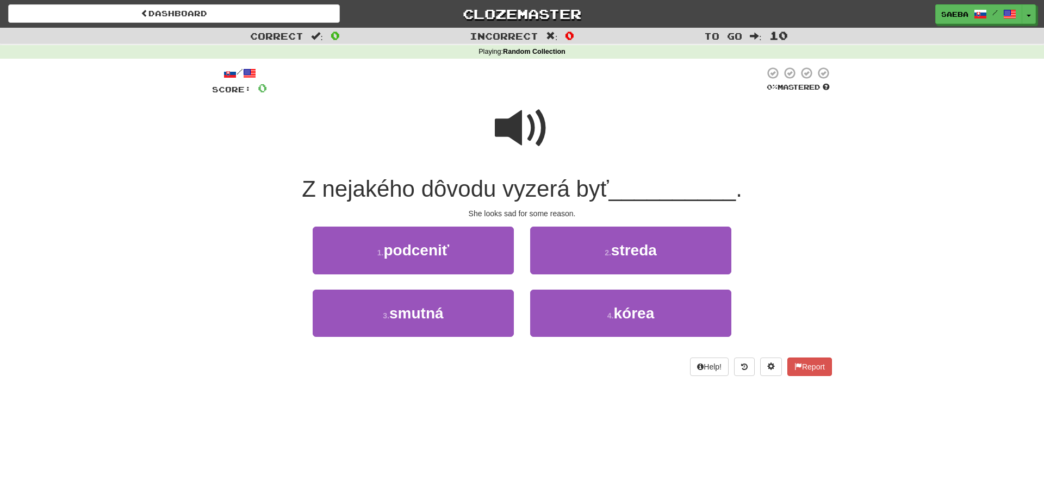
click at [531, 141] on span at bounding box center [522, 128] width 54 height 54
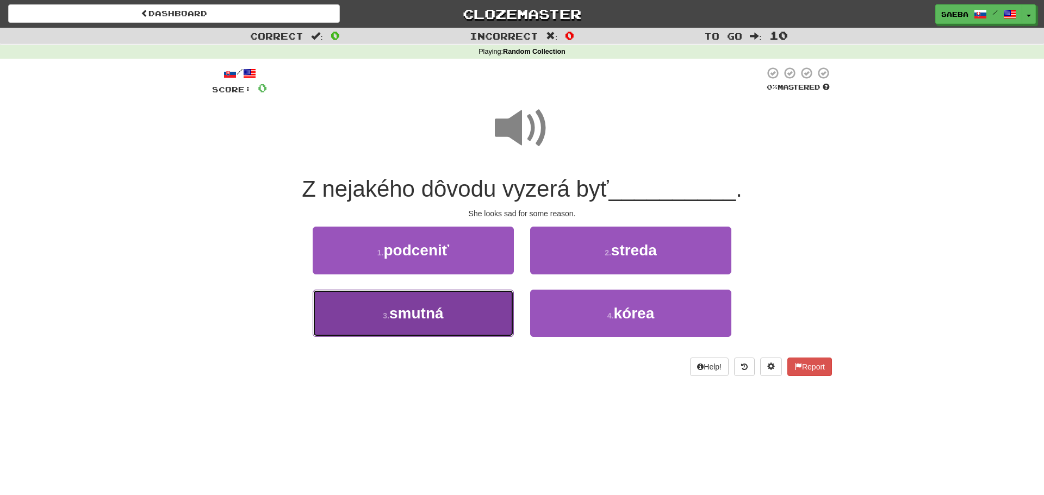
click at [469, 302] on button "3 . smutná" at bounding box center [413, 313] width 201 height 47
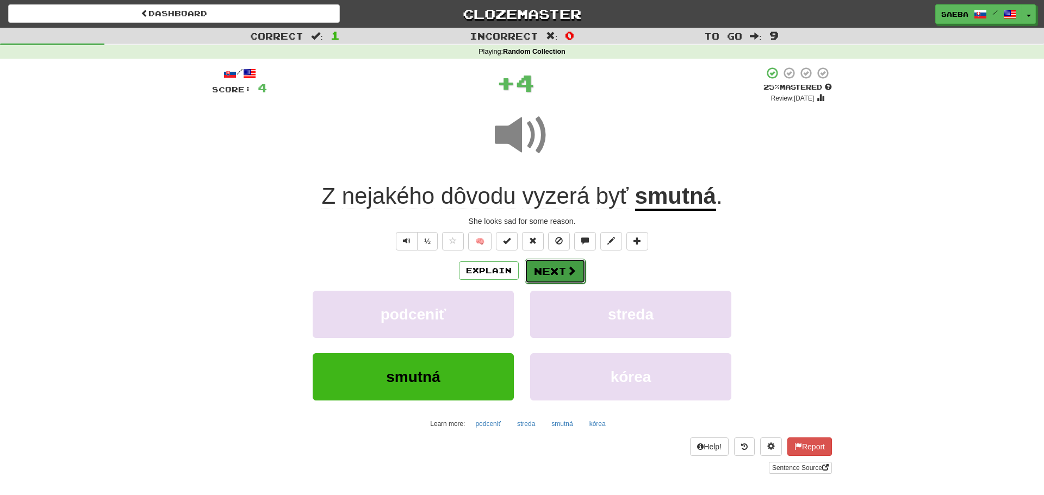
click at [548, 264] on button "Next" at bounding box center [555, 271] width 61 height 25
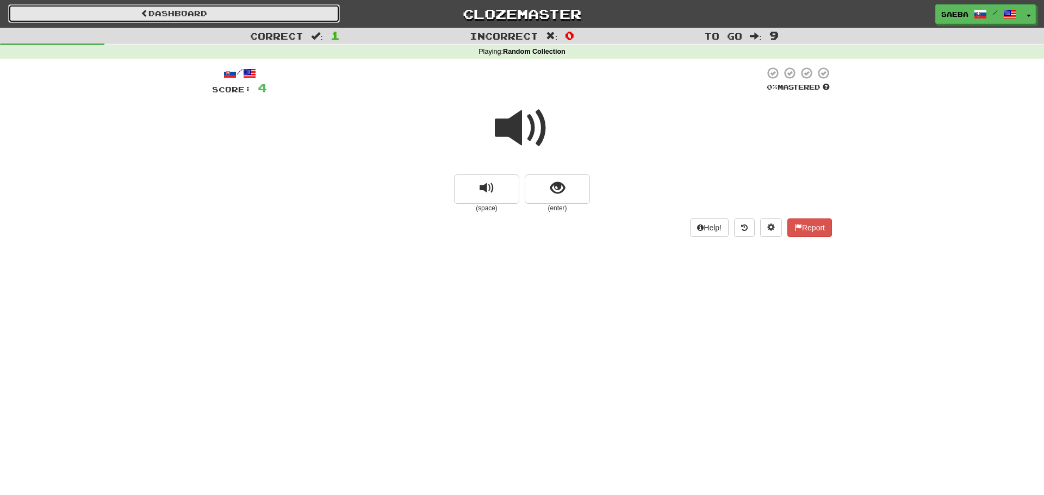
click at [129, 14] on link "Dashboard" at bounding box center [174, 13] width 332 height 18
